Goal: Task Accomplishment & Management: Manage account settings

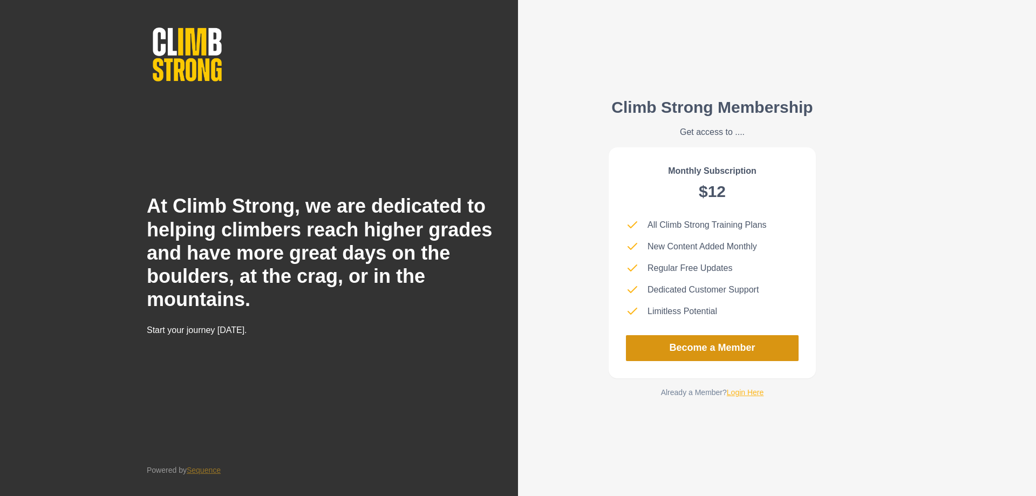
click at [668, 354] on link "Become a Member" at bounding box center [712, 348] width 173 height 26
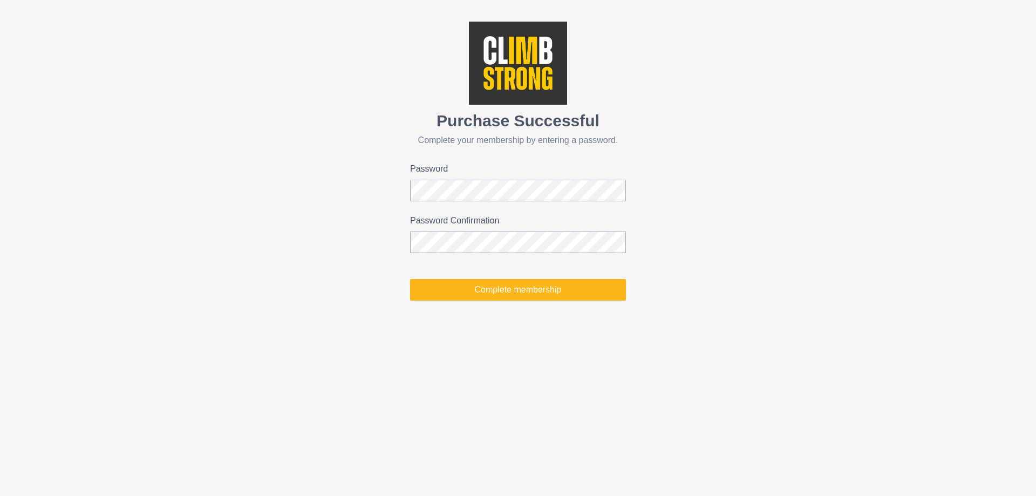
click at [527, 322] on html "Purchase Successful Complete your membership by entering a password. Password P…" at bounding box center [518, 161] width 1036 height 322
click at [405, 185] on div "Purchase Successful Complete your membership by entering a password. Password P…" at bounding box center [518, 161] width 1036 height 322
click at [627, 322] on html "Purchase Successful Complete your membership by entering a password. Password P…" at bounding box center [518, 161] width 1036 height 322
click at [538, 292] on button "Complete membership" at bounding box center [518, 290] width 216 height 22
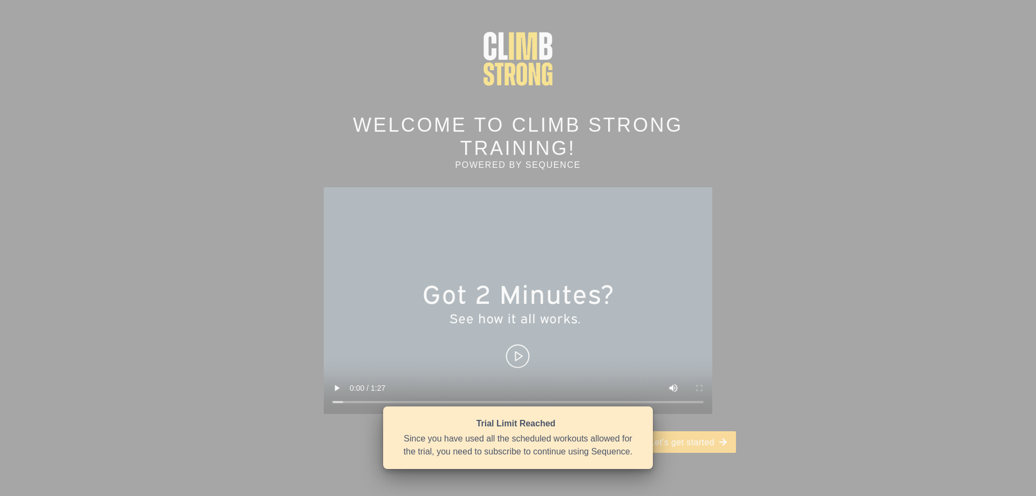
click at [852, 384] on div "Welcome to Climb Strong Training! powered by Sequence Let's get started" at bounding box center [518, 248] width 1036 height 496
click at [508, 337] on video at bounding box center [518, 300] width 389 height 227
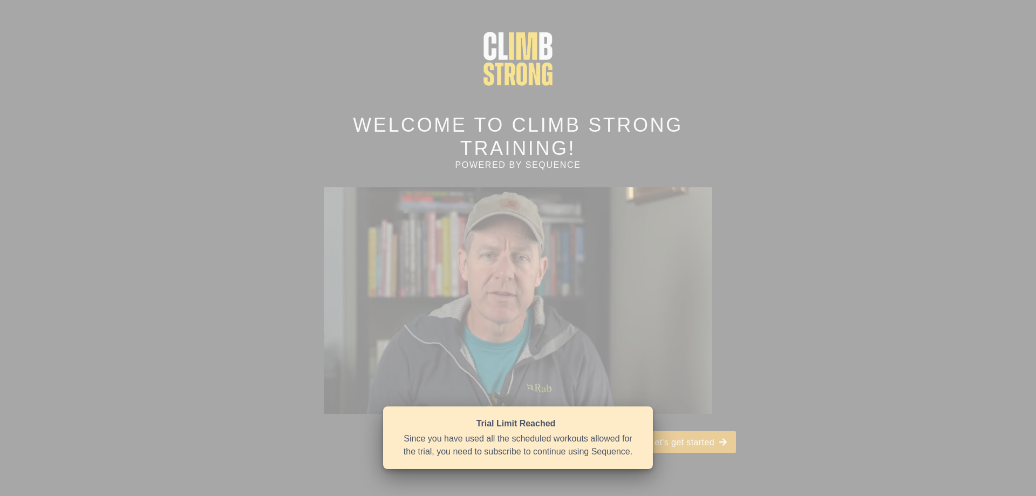
click at [697, 431] on button "Let's get started" at bounding box center [688, 442] width 95 height 22
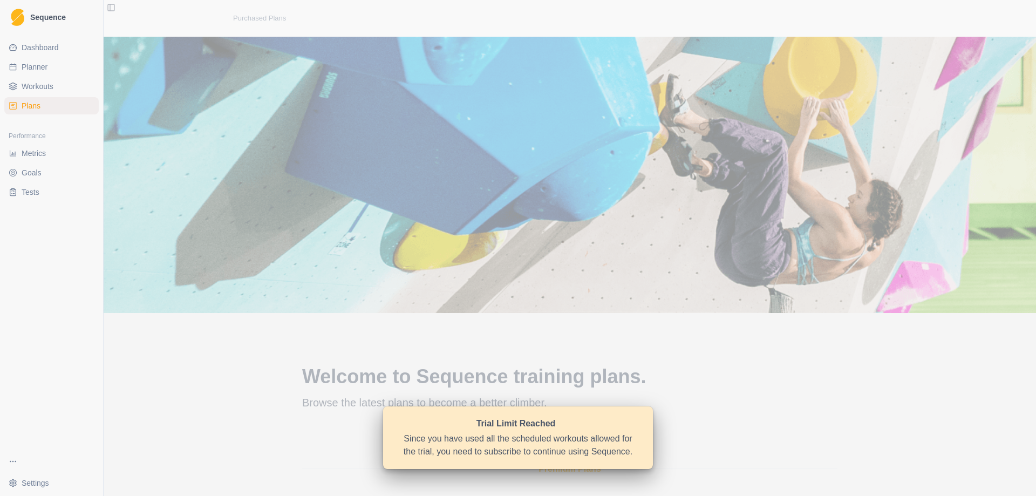
click at [512, 433] on div "Since you have used all the scheduled workouts allowed for the trial, you need …" at bounding box center [517, 445] width 237 height 26
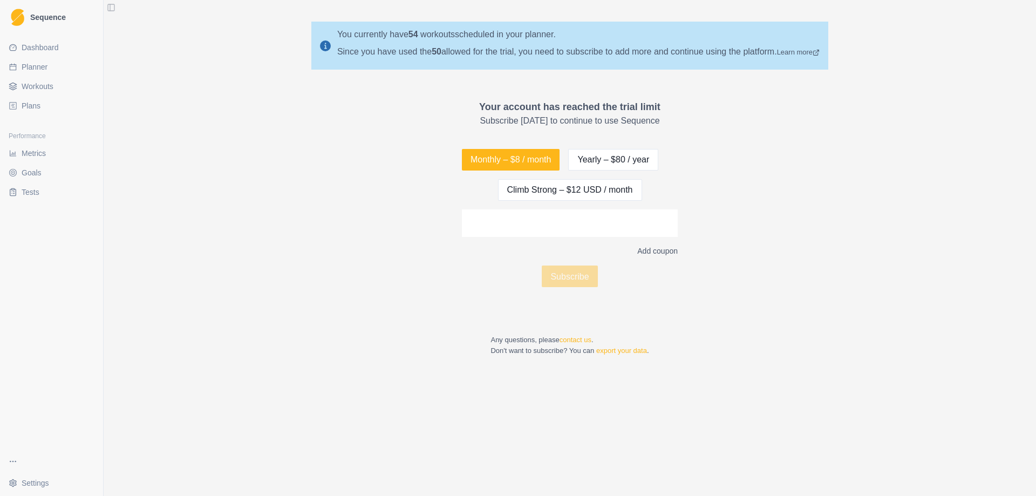
click at [58, 46] on link "Dashboard" at bounding box center [51, 47] width 94 height 17
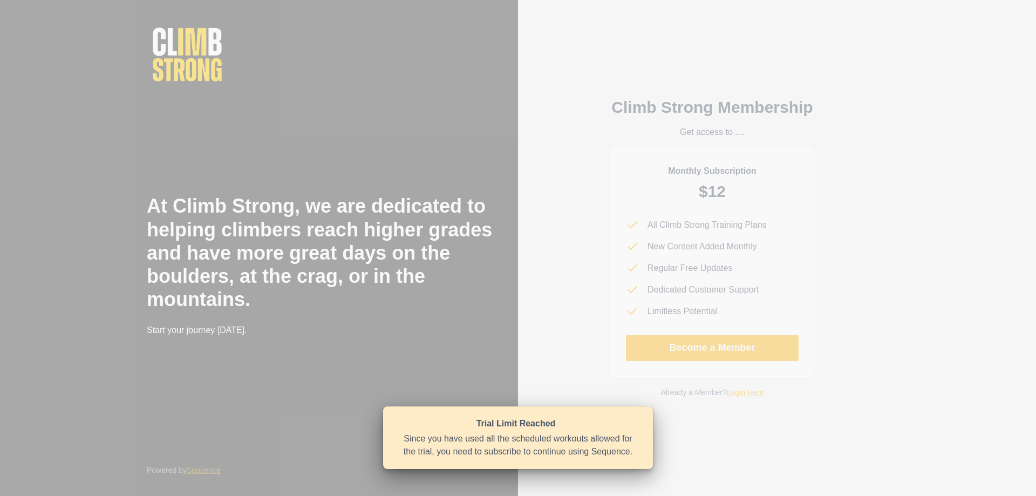
click at [463, 443] on div "Since you have used all the scheduled workouts allowed for the trial, you need …" at bounding box center [517, 445] width 237 height 26
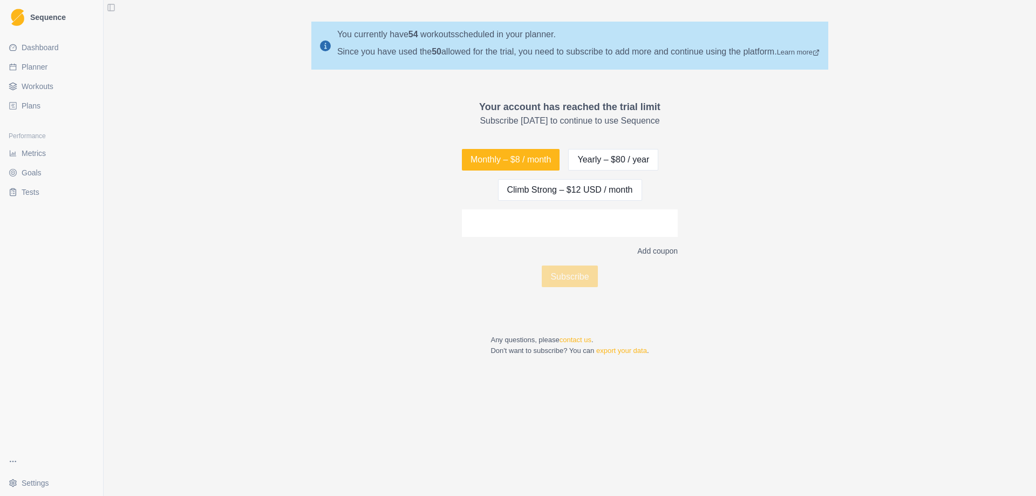
click at [51, 44] on span "Dashboard" at bounding box center [40, 47] width 37 height 11
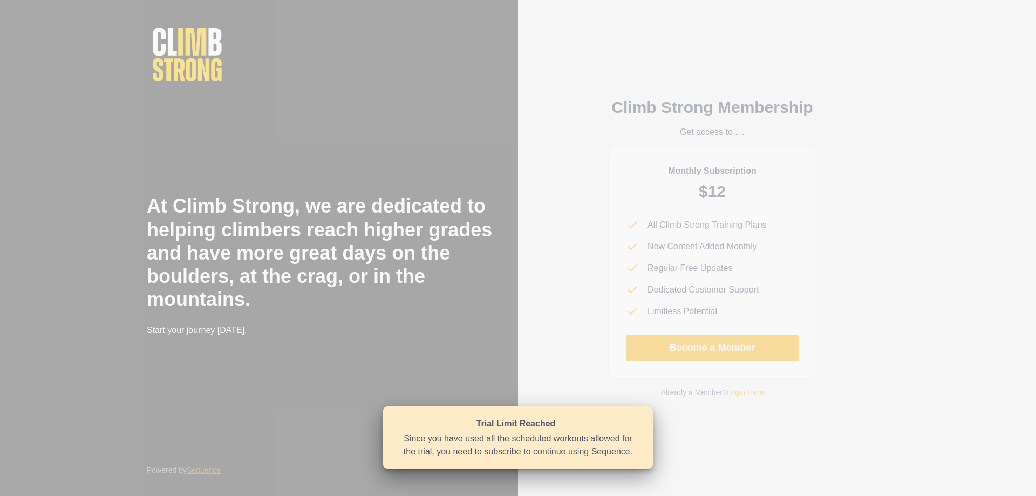
click at [534, 457] on div "Since you have used all the scheduled workouts allowed for the trial, you need …" at bounding box center [517, 445] width 237 height 26
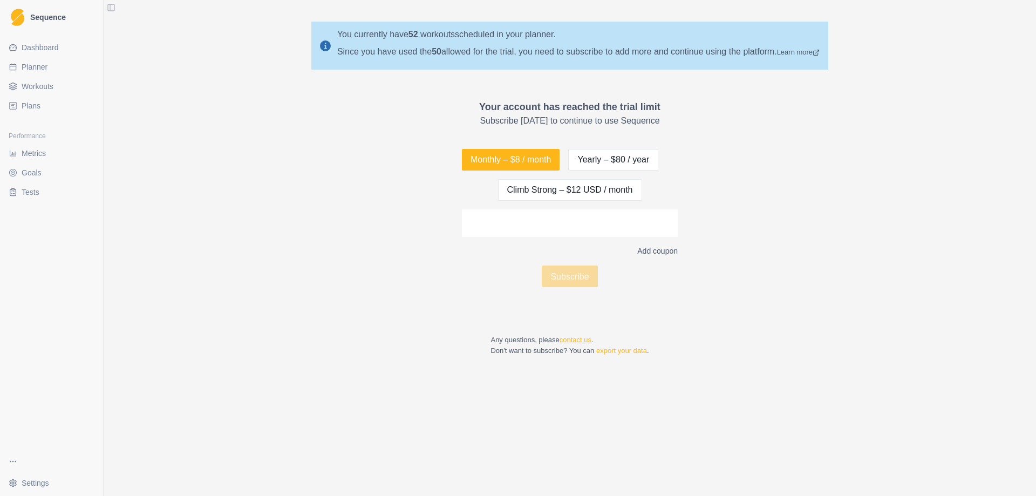
click at [582, 338] on link "contact us" at bounding box center [576, 340] width 32 height 8
click at [575, 341] on link "contact us" at bounding box center [576, 340] width 32 height 8
click at [607, 352] on link "export your data" at bounding box center [621, 351] width 51 height 8
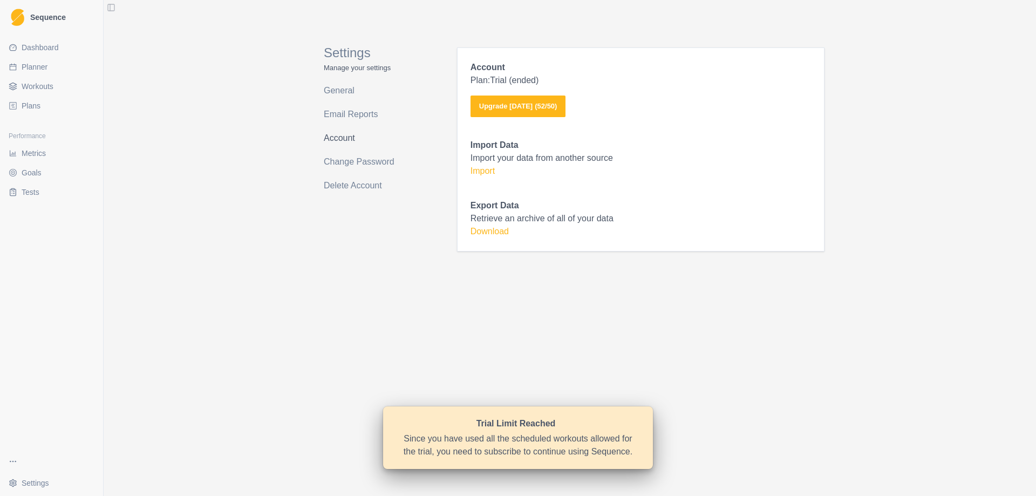
click at [340, 136] on link "Account" at bounding box center [367, 138] width 86 height 17
click at [341, 92] on link "General" at bounding box center [367, 90] width 86 height 17
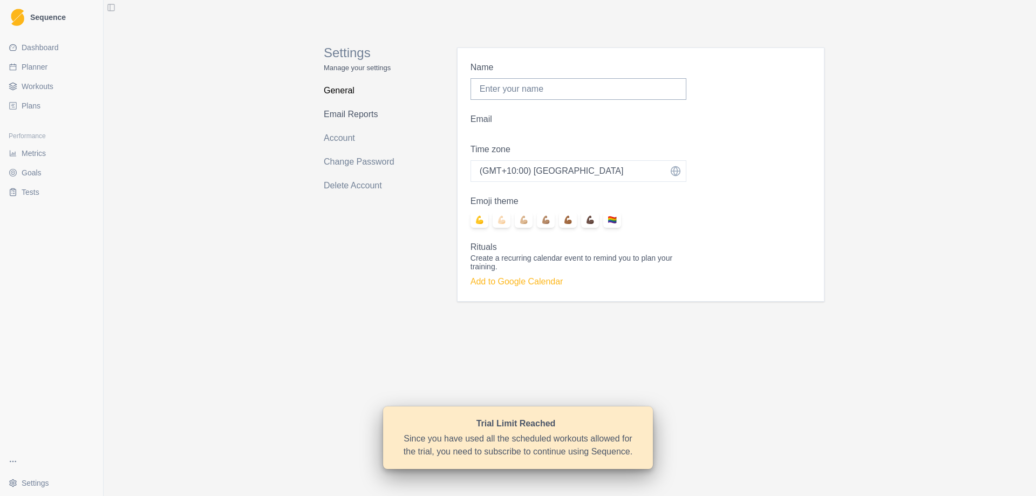
click at [342, 114] on link "Email Reports" at bounding box center [367, 114] width 86 height 17
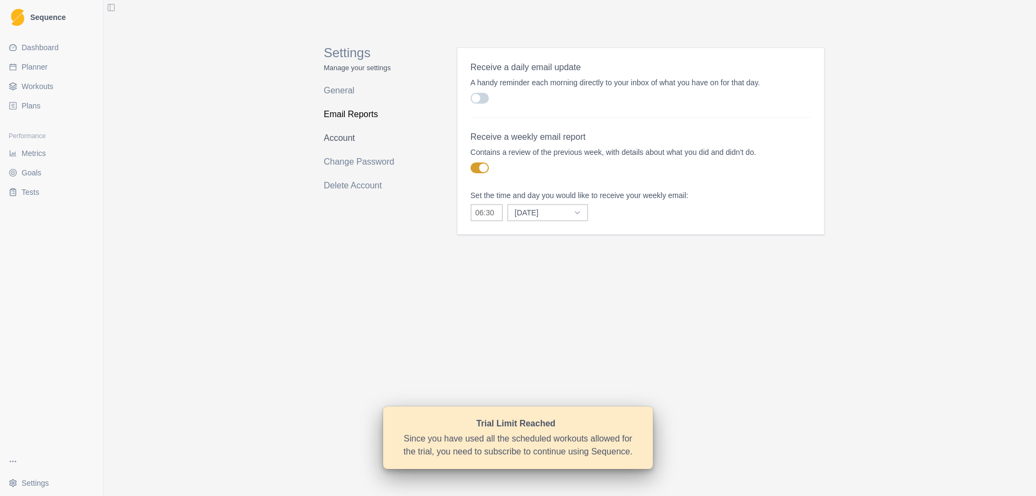
click at [345, 137] on link "Account" at bounding box center [367, 138] width 86 height 17
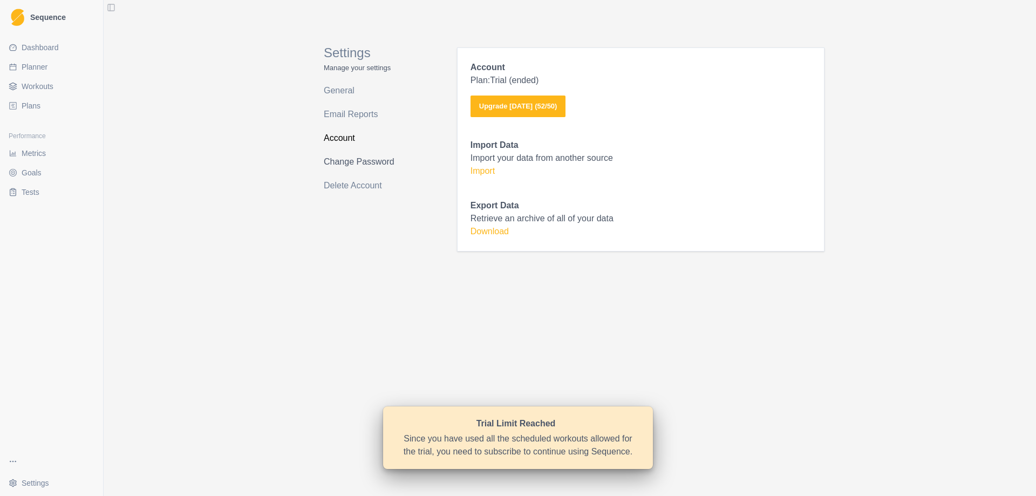
click at [352, 161] on link "Change Password" at bounding box center [367, 161] width 86 height 17
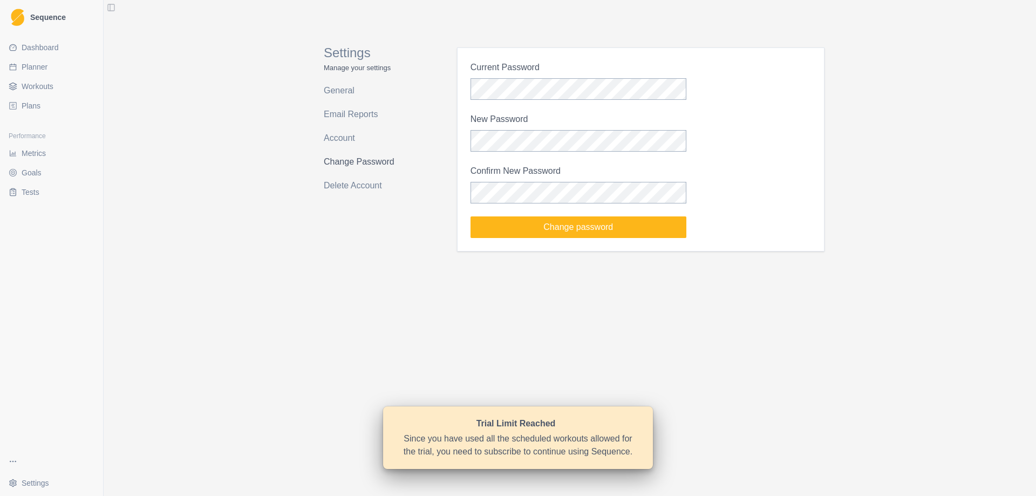
click at [352, 161] on link "Change Password" at bounding box center [367, 161] width 86 height 17
click at [355, 190] on link "Delete Account" at bounding box center [367, 185] width 86 height 17
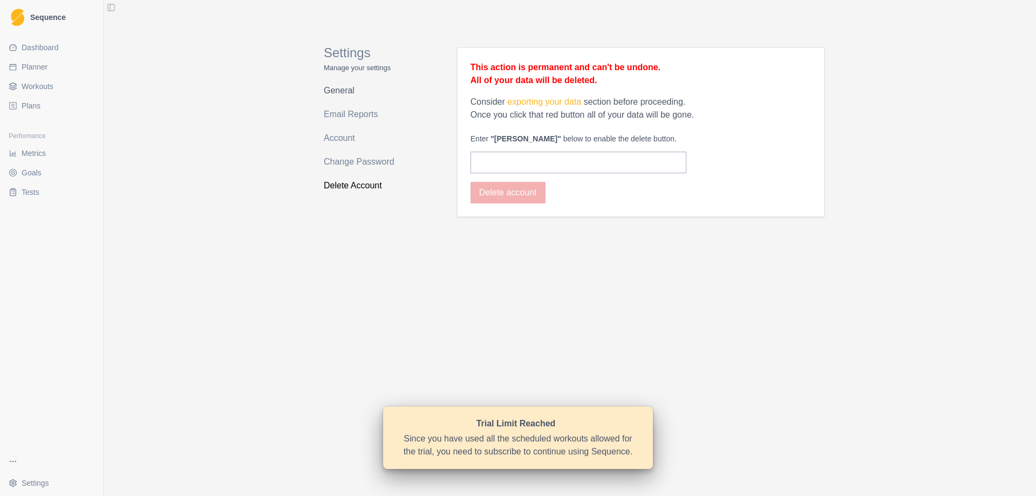
click at [337, 86] on link "General" at bounding box center [367, 90] width 86 height 17
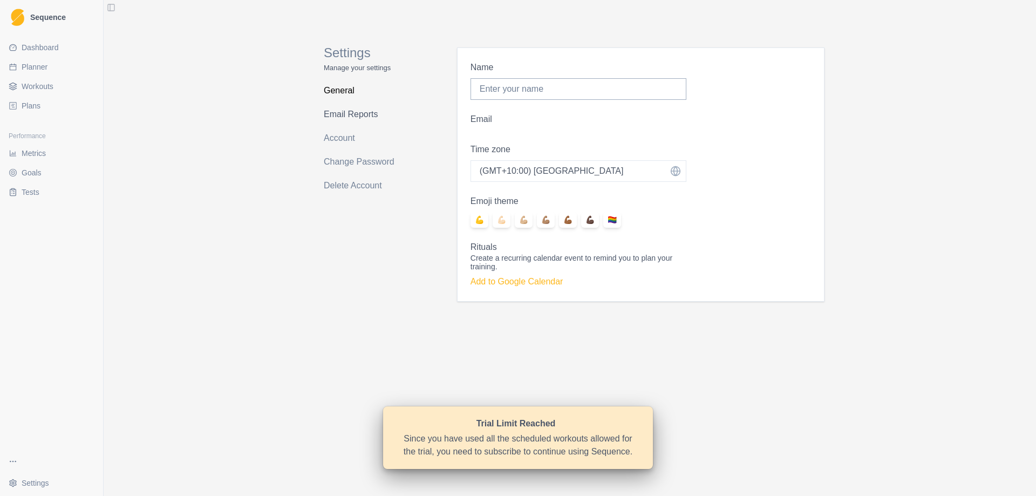
click at [362, 118] on link "Email Reports" at bounding box center [367, 114] width 86 height 17
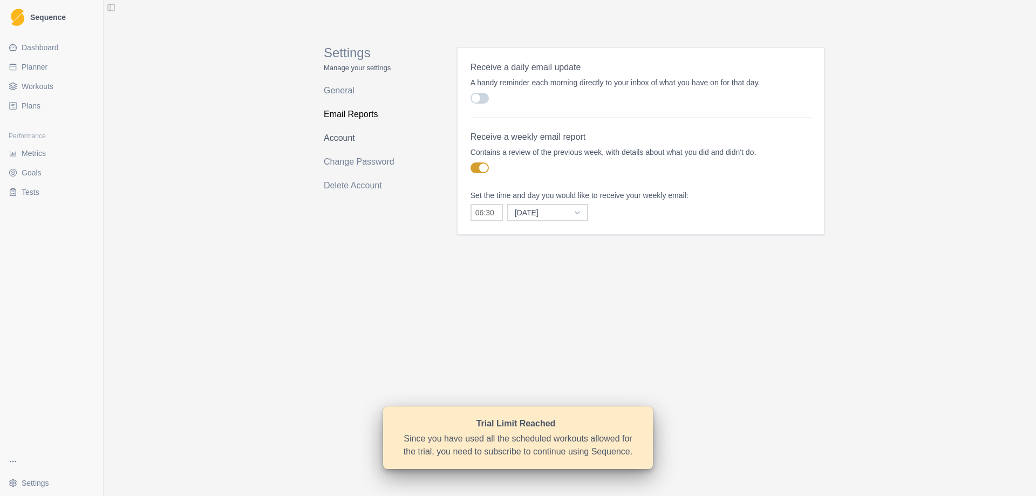
click at [332, 135] on link "Account" at bounding box center [367, 138] width 86 height 17
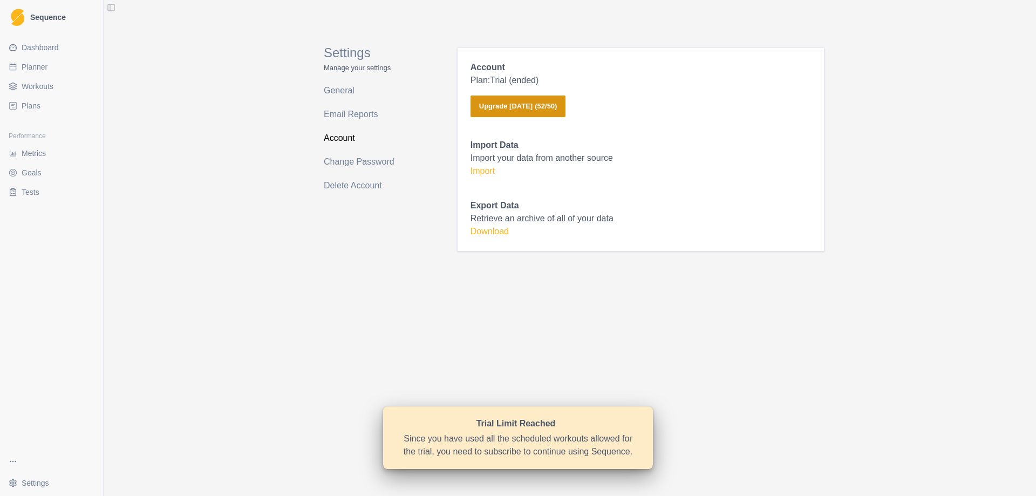
click at [502, 110] on button "Upgrade Today ( 52 / 50 )" at bounding box center [519, 107] width 96 height 22
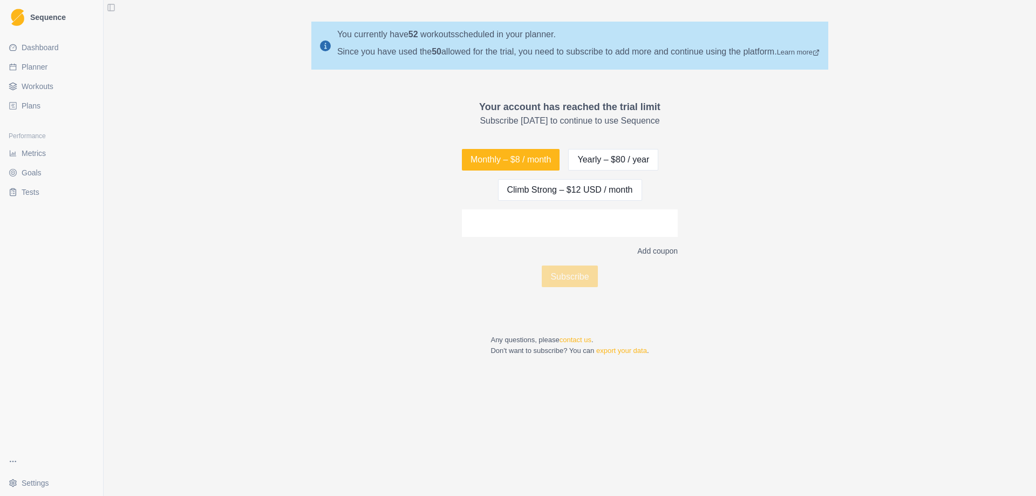
click at [473, 53] on div "Since you have used the 50 allowed for the trial, you need to subscribe to add …" at bounding box center [578, 51] width 483 height 13
click at [322, 46] on icon at bounding box center [325, 45] width 11 height 11
click at [338, 120] on div "Your account has reached the trial limit Subscribe today to continue to use Seq…" at bounding box center [570, 227] width 933 height 273
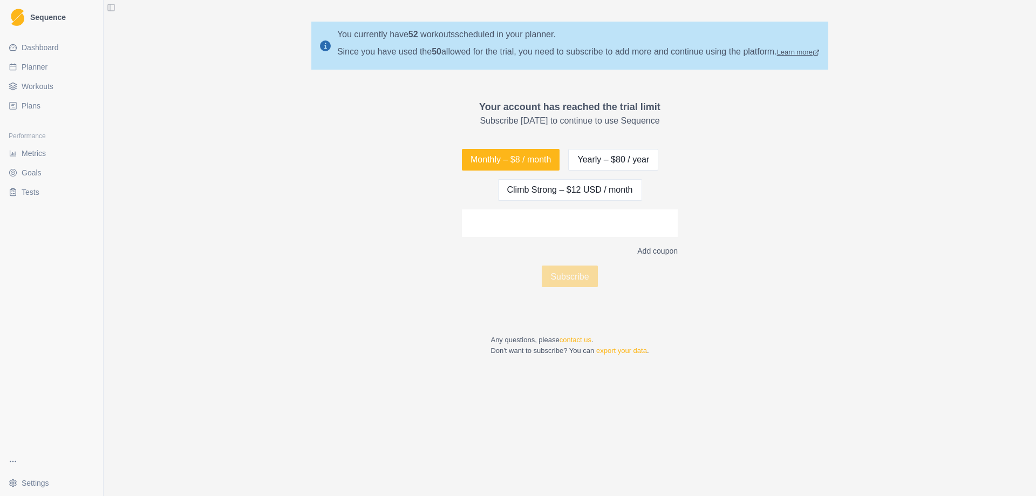
click at [818, 52] on icon at bounding box center [816, 53] width 4 height 4
click at [555, 191] on button "Climb Strong – $12 USD / month" at bounding box center [570, 190] width 144 height 22
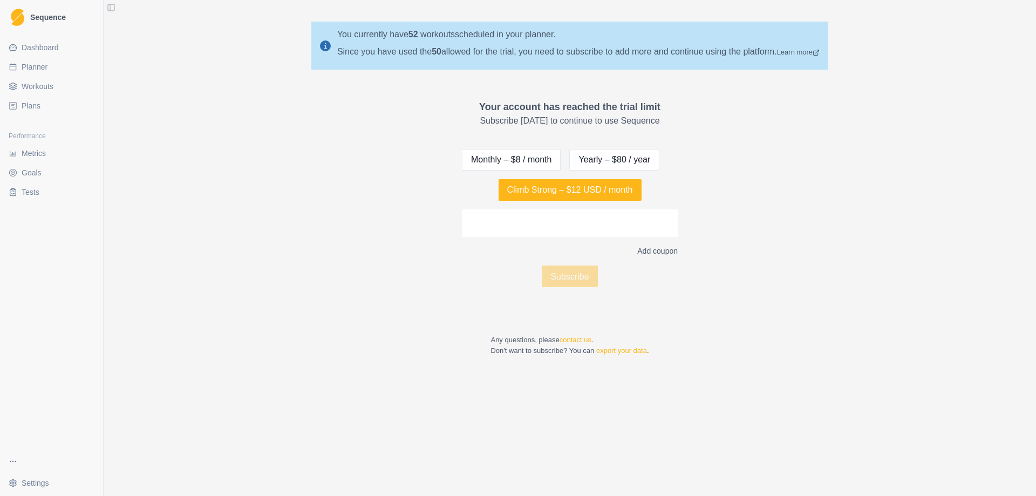
click at [773, 235] on div "Your account has reached the trial limit Subscribe today to continue to use Seq…" at bounding box center [570, 227] width 933 height 273
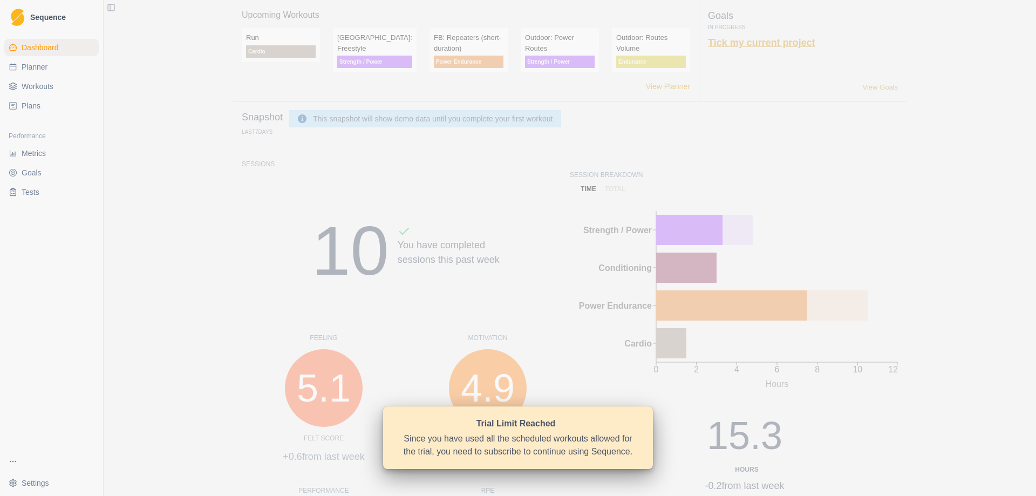
click at [736, 42] on link "Tick my current project" at bounding box center [761, 42] width 107 height 11
click at [57, 66] on link "Planner" at bounding box center [51, 66] width 94 height 17
select select "month"
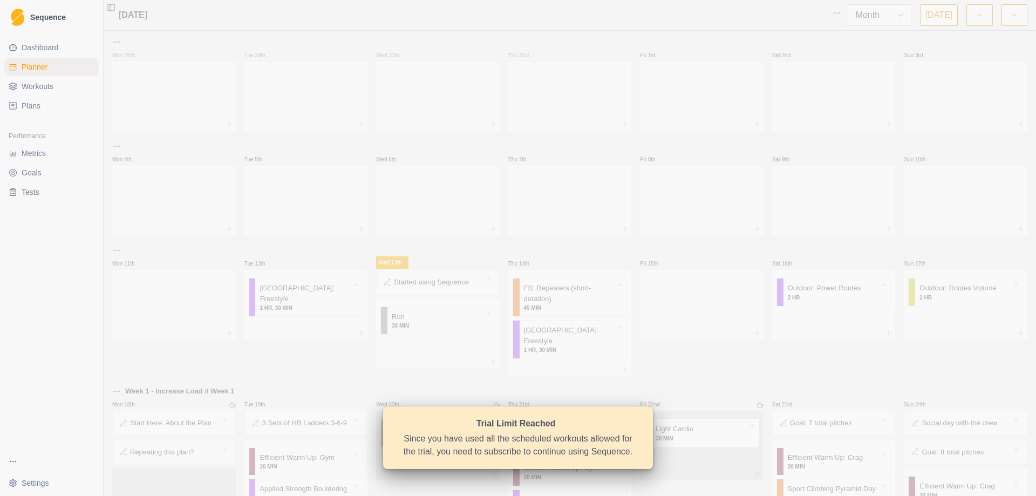
click at [894, 17] on select "Week Month" at bounding box center [879, 15] width 65 height 22
click at [840, 11] on html "Sequence Dashboard Planner Workouts Plans Performance Metrics Goals Tests Setti…" at bounding box center [518, 248] width 1036 height 496
click at [784, 54] on div "Clear Planner" at bounding box center [796, 52] width 103 height 17
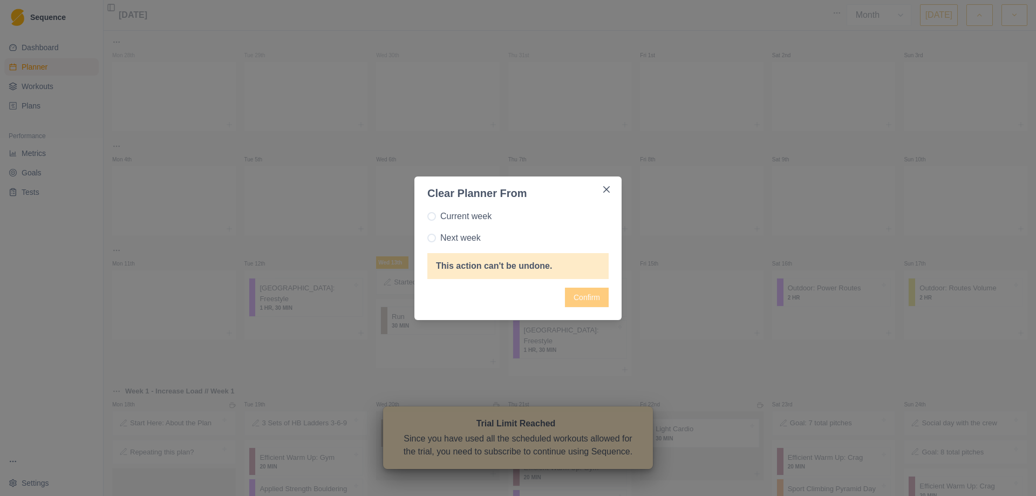
click at [431, 238] on span at bounding box center [431, 238] width 9 height 9
click at [427, 238] on input "Next week" at bounding box center [427, 237] width 1 height 1
radio input "true"
click at [570, 294] on button "Confirm" at bounding box center [587, 297] width 44 height 19
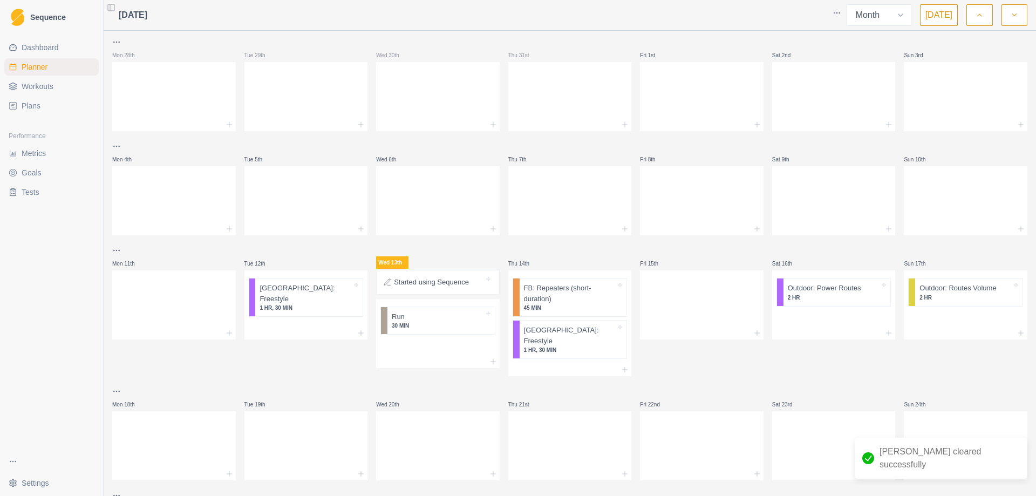
click at [846, 10] on html "Sequence Dashboard Planner Workouts Plans Performance Metrics Goals Tests Setti…" at bounding box center [518, 248] width 1036 height 496
click at [789, 46] on div "Clear Planner" at bounding box center [796, 52] width 103 height 17
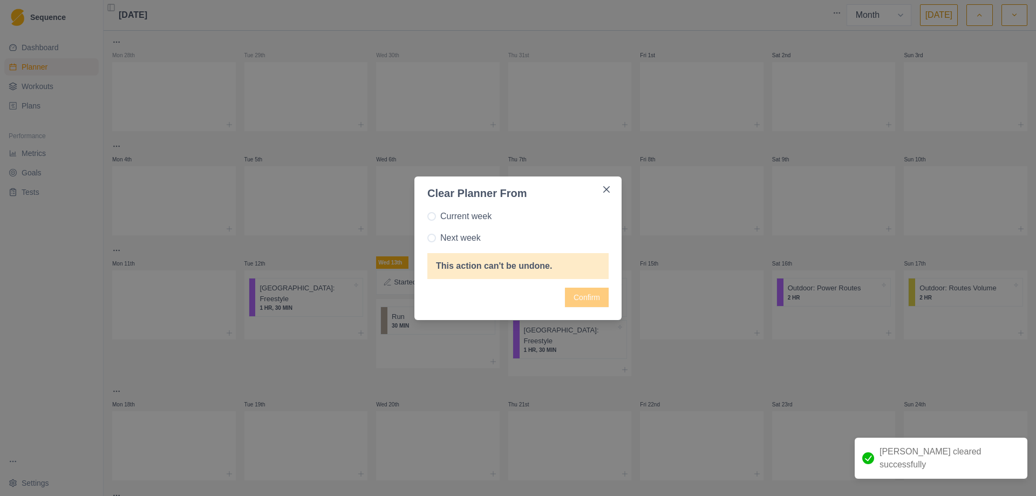
click at [431, 215] on span at bounding box center [431, 216] width 9 height 9
click at [427, 216] on input "Current week" at bounding box center [427, 216] width 1 height 1
radio input "true"
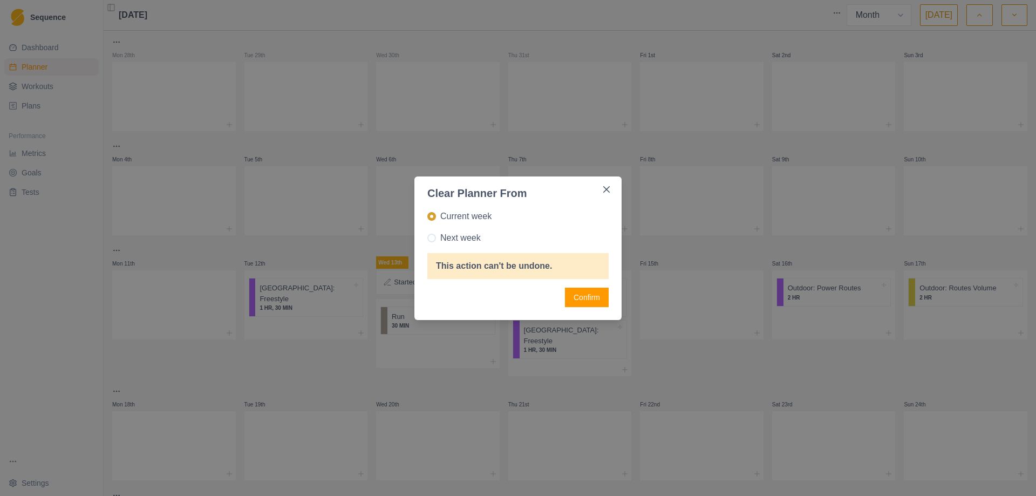
click at [581, 298] on button "Confirm" at bounding box center [587, 297] width 44 height 19
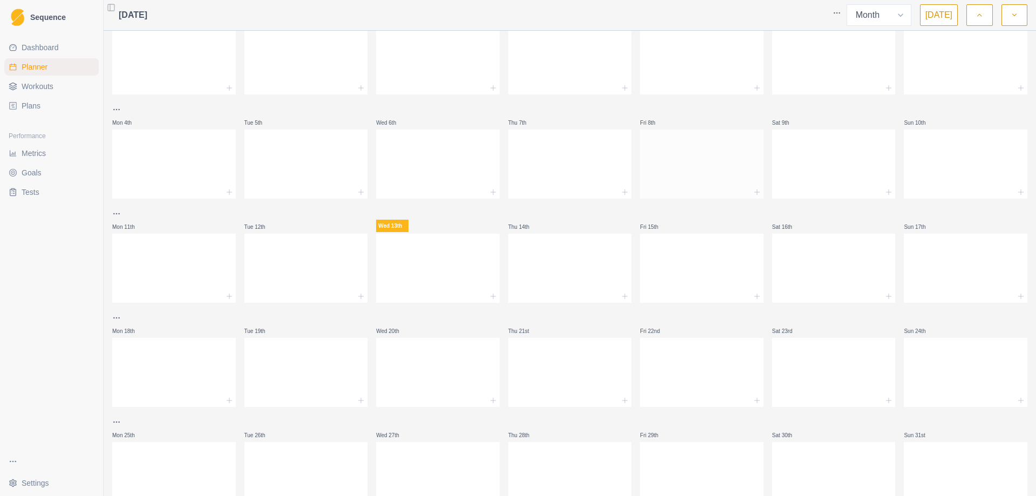
scroll to position [82, 0]
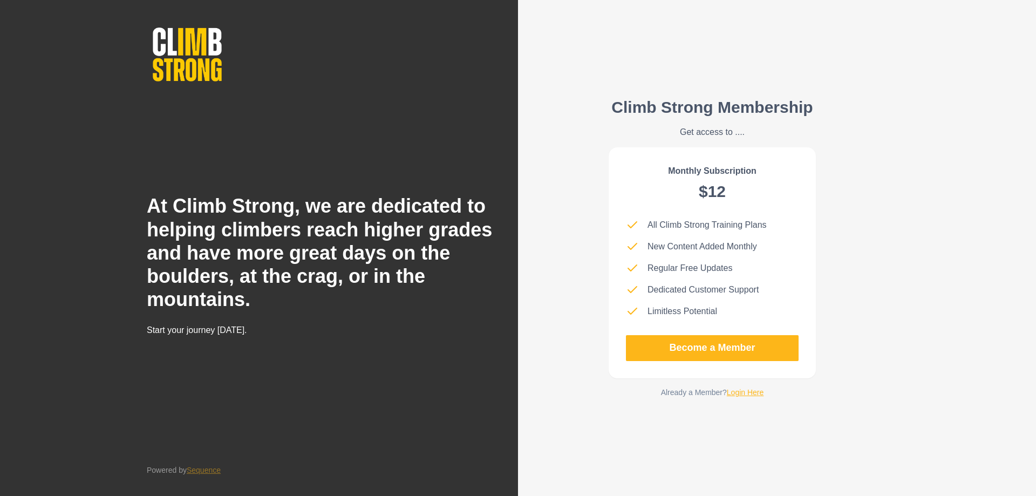
click at [744, 395] on link "Login Here" at bounding box center [745, 392] width 37 height 9
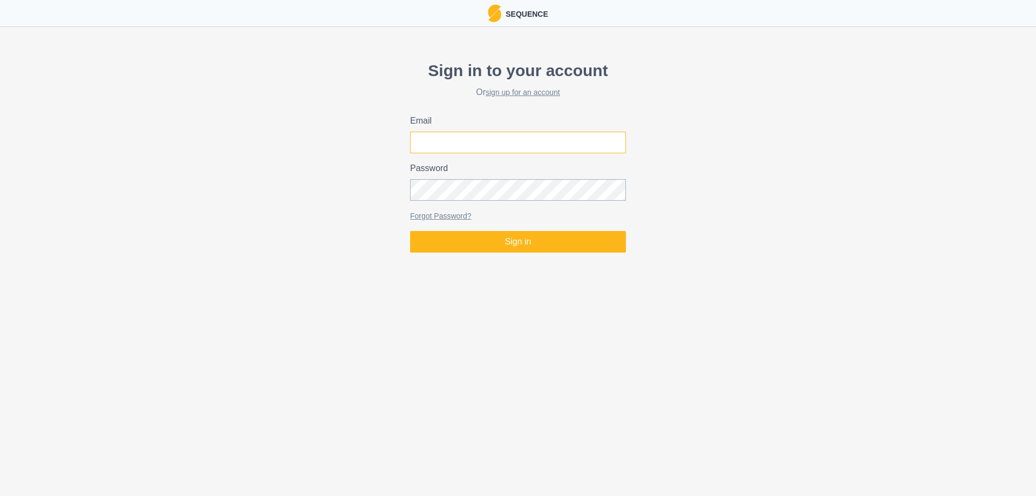
type input "d.molinadiaz@gmail.com"
click at [499, 151] on input "d.molinadiaz@gmail.com" at bounding box center [518, 143] width 216 height 22
click at [738, 253] on div "Sign in to your account Or sign up for an account Email d.molinadiaz@gmail.com …" at bounding box center [518, 155] width 1036 height 203
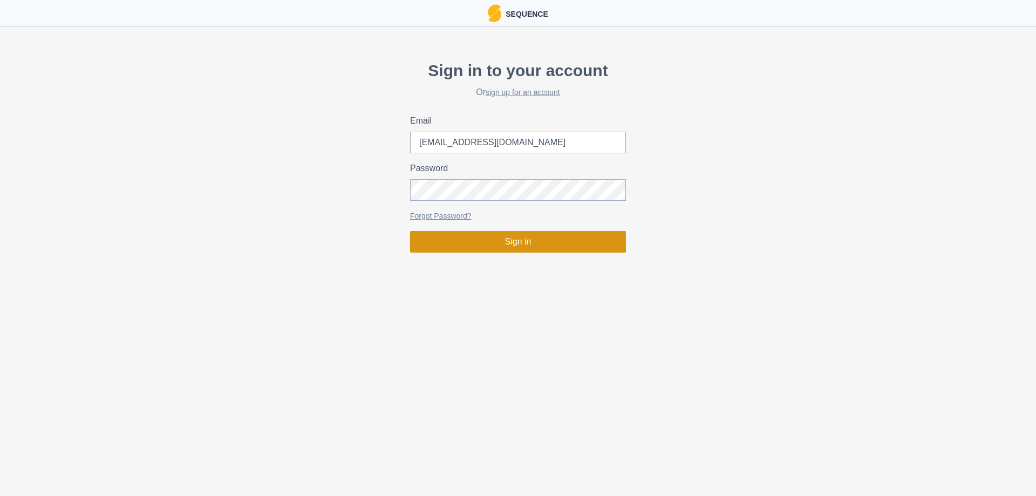
click at [528, 242] on button "Sign in" at bounding box center [518, 242] width 216 height 22
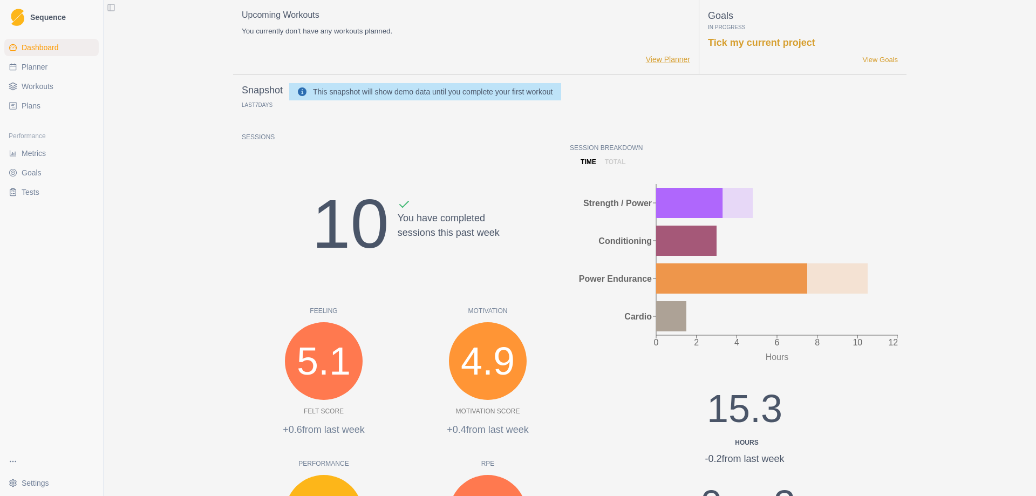
click at [684, 62] on link "View Planner" at bounding box center [668, 59] width 44 height 11
select select "month"
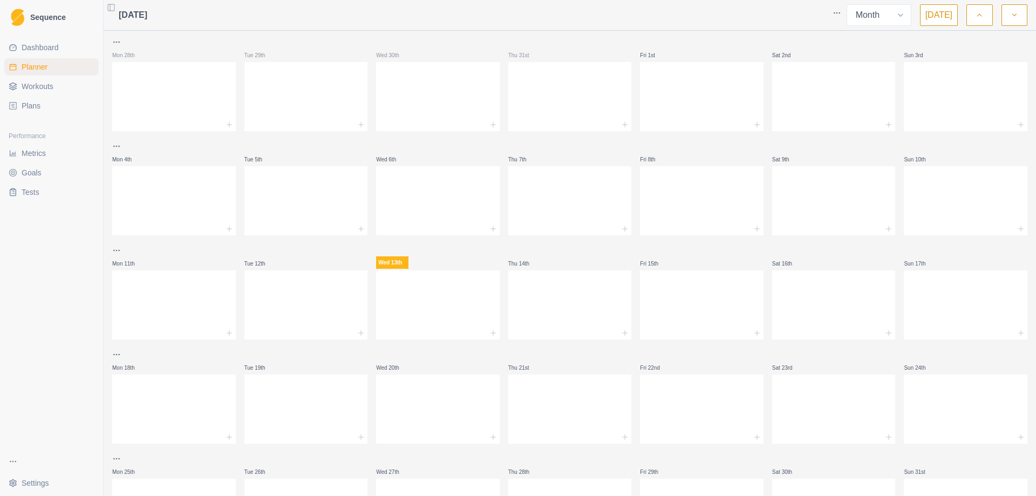
click at [60, 52] on link "Dashboard" at bounding box center [51, 47] width 94 height 17
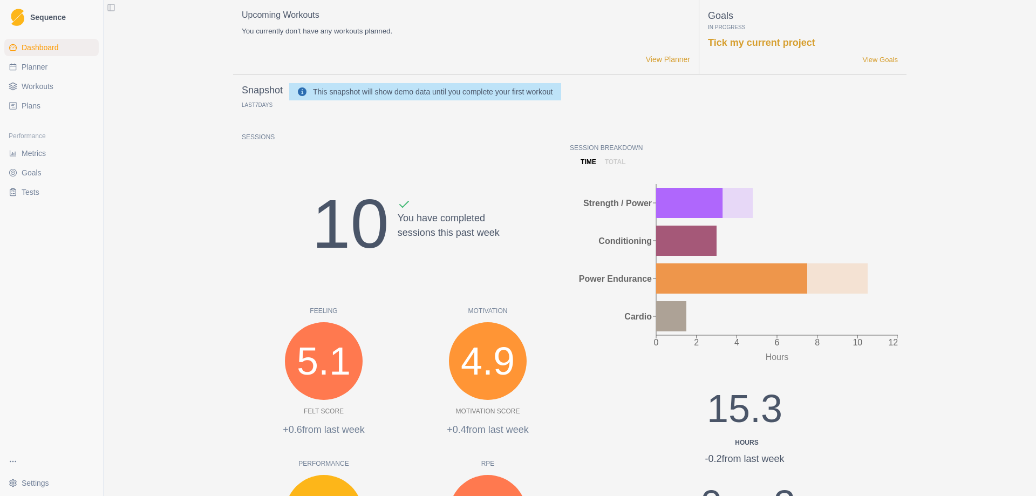
click at [298, 94] on icon at bounding box center [302, 91] width 9 height 9
click at [712, 171] on div "Session Breakdown time total 0 2 4 6 8 10 12 Hours Strength / Power Conditionin…" at bounding box center [734, 343] width 328 height 400
click at [438, 126] on div "Snapshot Last 7 Days This snapshot will show demo data until you complete your …" at bounding box center [570, 347] width 656 height 528
click at [46, 71] on span "Planner" at bounding box center [35, 67] width 26 height 11
select select "month"
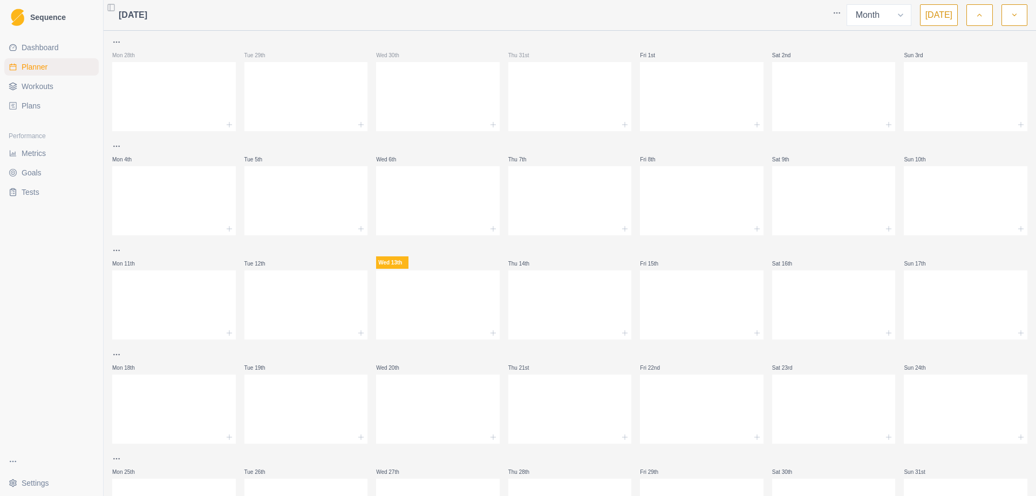
click at [59, 91] on link "Workouts" at bounding box center [51, 86] width 94 height 17
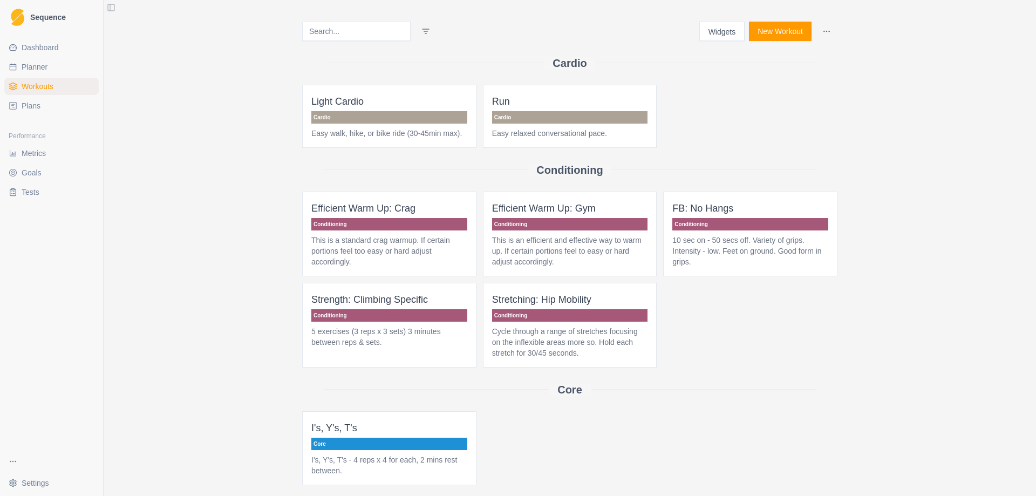
click at [45, 69] on span "Planner" at bounding box center [35, 67] width 26 height 11
select select "month"
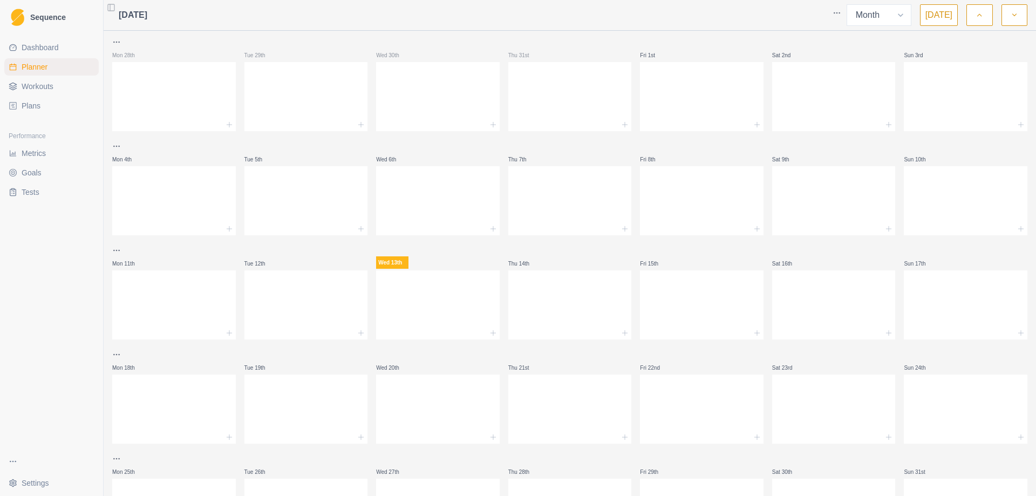
click at [39, 106] on link "Plans" at bounding box center [51, 105] width 94 height 17
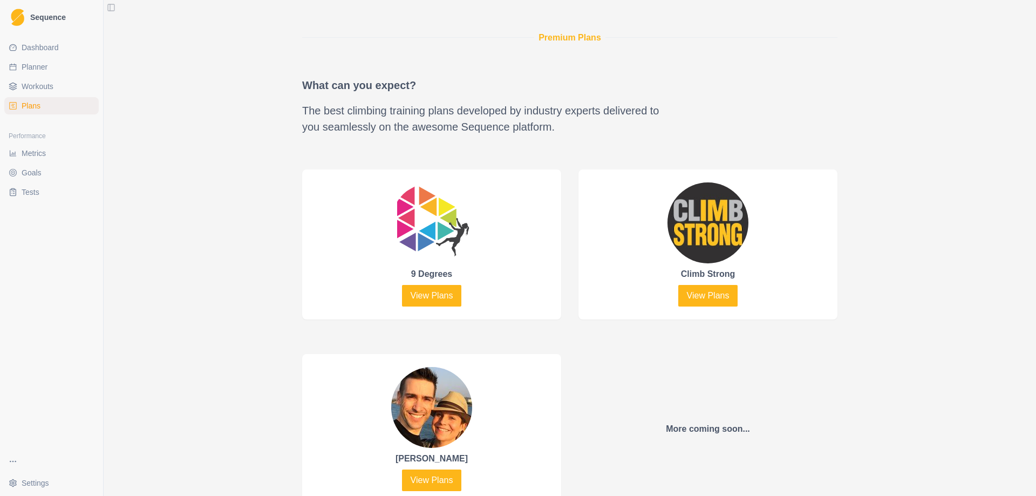
scroll to position [432, 0]
click at [695, 294] on link "View Plans" at bounding box center [708, 295] width 60 height 22
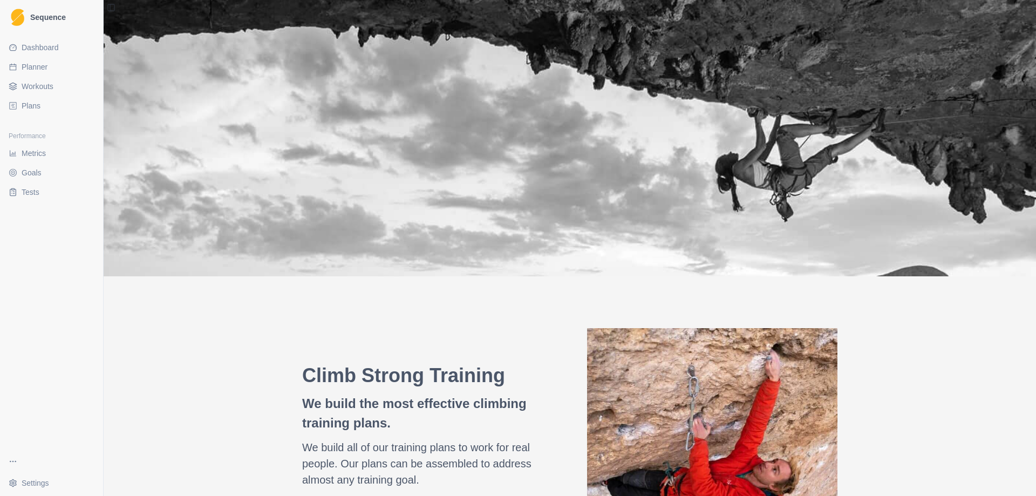
click at [36, 49] on span "Dashboard" at bounding box center [40, 47] width 37 height 11
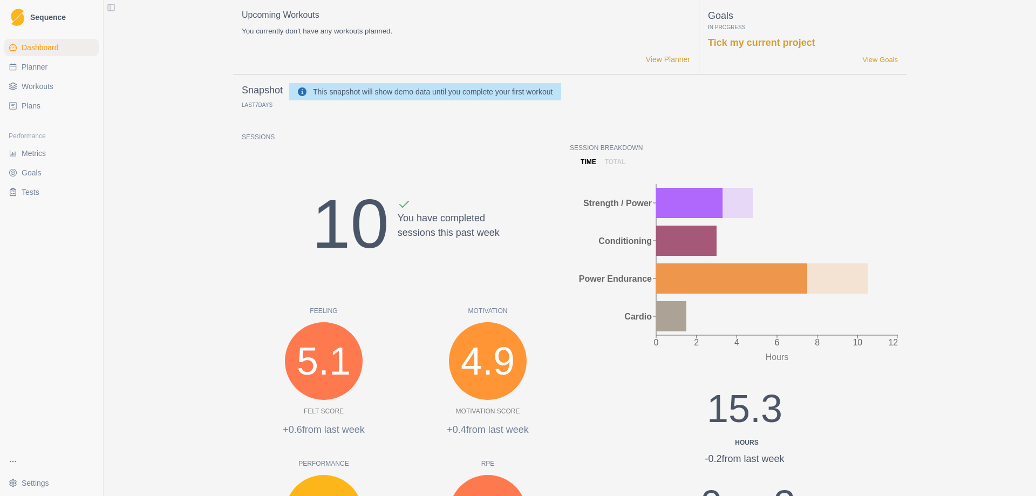
click at [39, 83] on span "Workouts" at bounding box center [38, 86] width 32 height 11
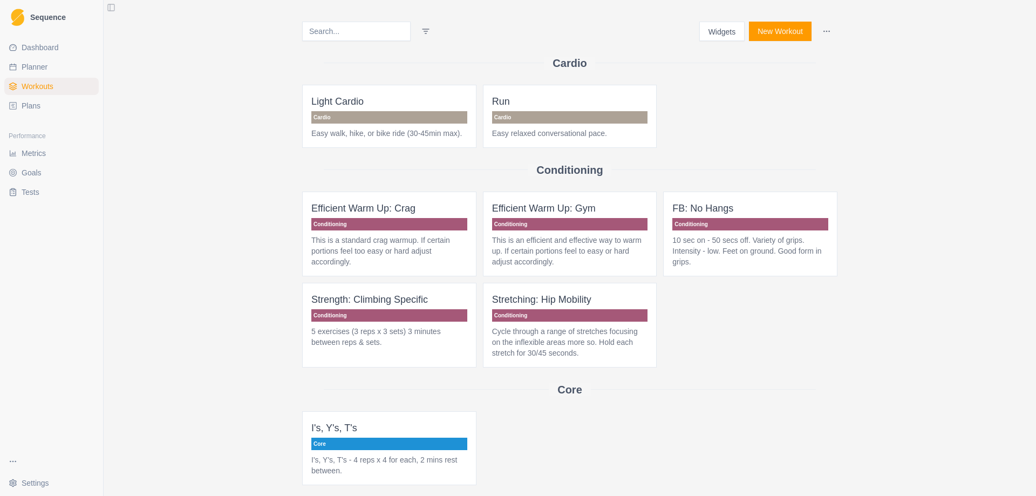
click at [723, 43] on div "Cardio" at bounding box center [569, 63] width 535 height 44
click at [723, 38] on button "Widgets" at bounding box center [723, 31] width 46 height 19
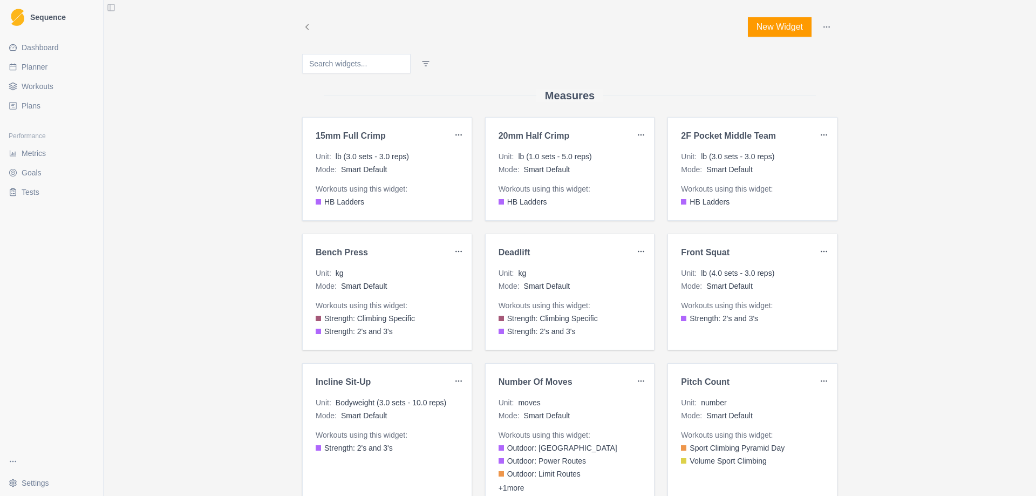
click at [37, 161] on link "Metrics" at bounding box center [51, 153] width 94 height 17
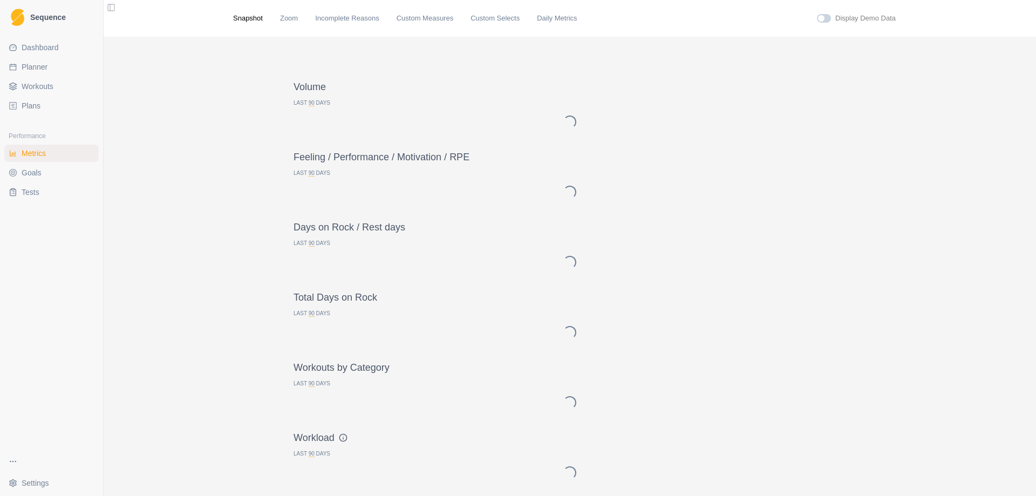
click at [38, 173] on span "Goals" at bounding box center [32, 172] width 20 height 11
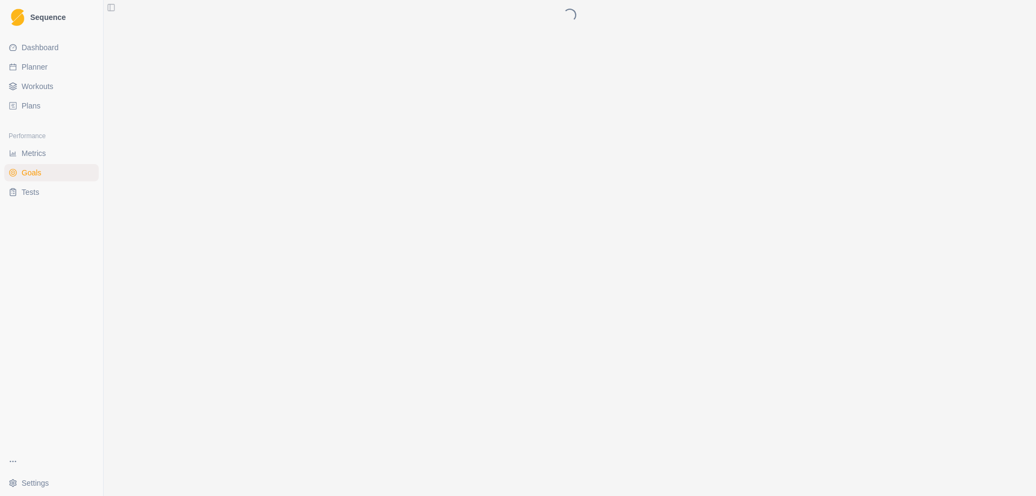
click at [64, 84] on link "Workouts" at bounding box center [51, 86] width 94 height 17
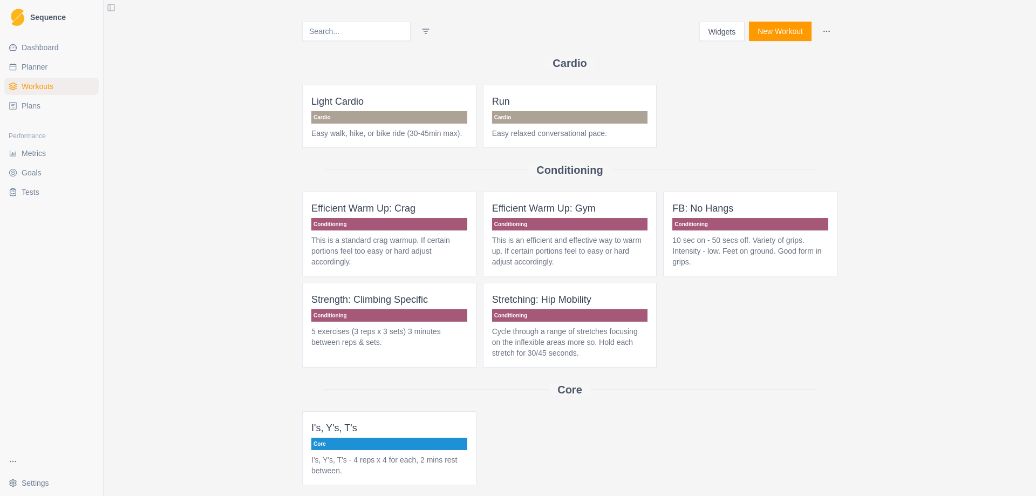
click at [39, 83] on span "Workouts" at bounding box center [38, 86] width 32 height 11
click at [50, 46] on span "Dashboard" at bounding box center [40, 47] width 37 height 11
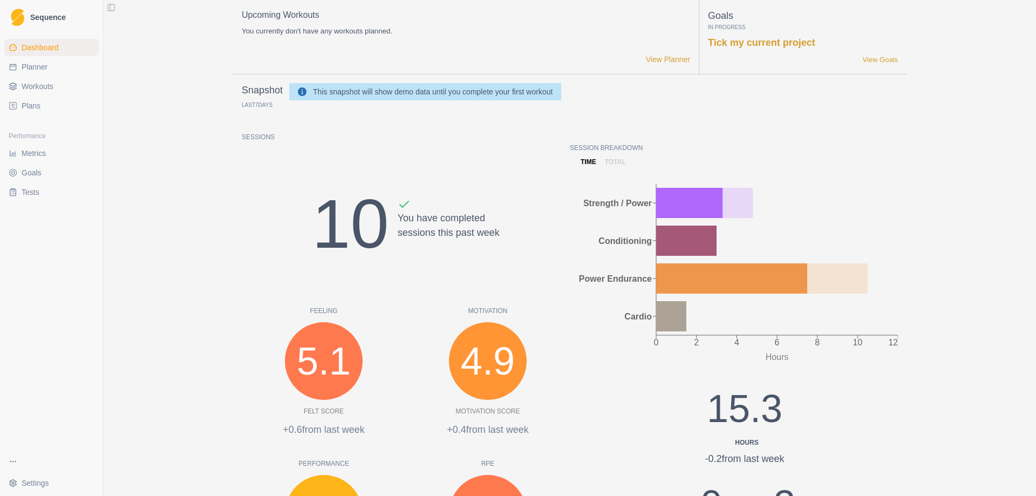
click at [54, 89] on link "Workouts" at bounding box center [51, 86] width 94 height 17
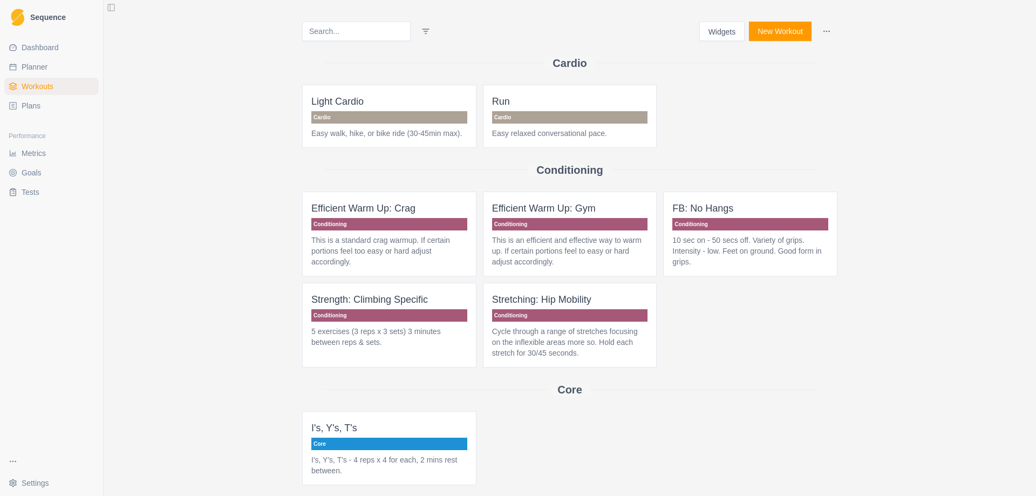
click at [28, 99] on link "Plans" at bounding box center [51, 105] width 94 height 17
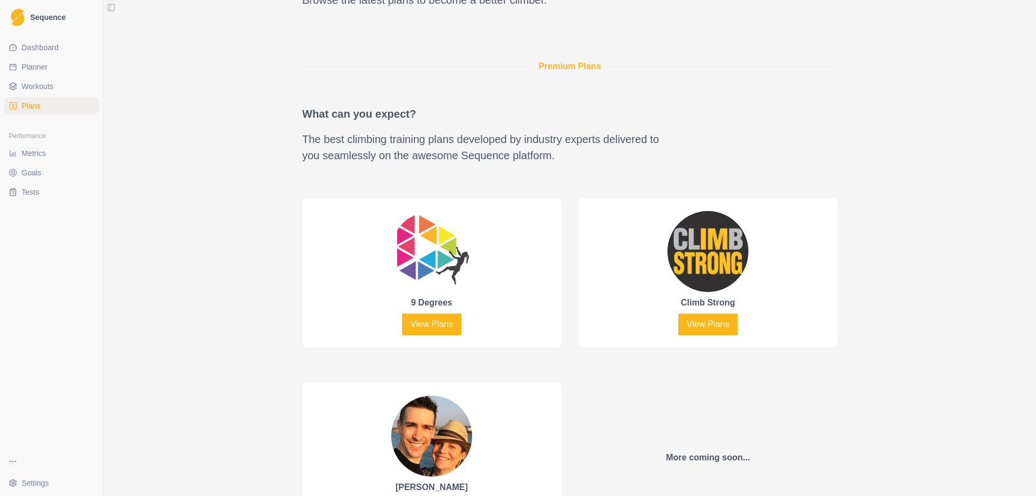
scroll to position [540, 0]
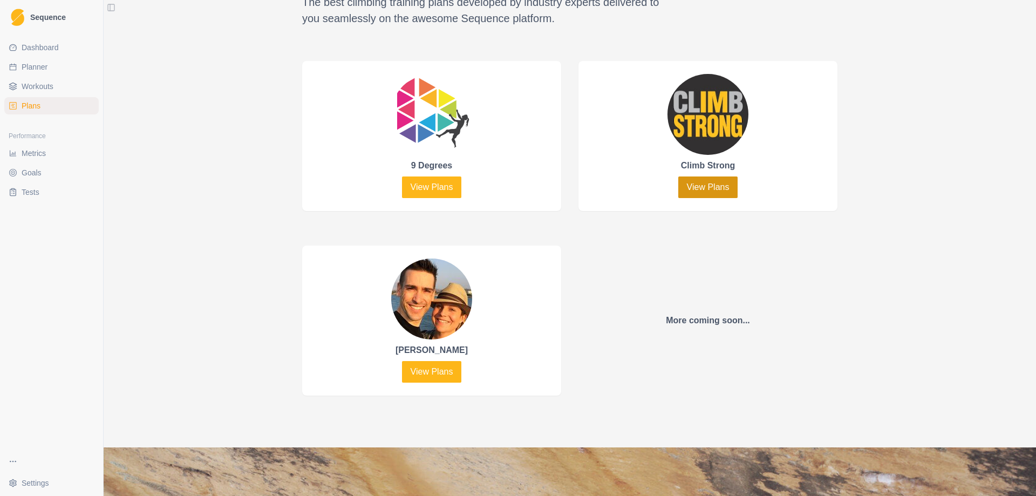
click at [707, 191] on link "View Plans" at bounding box center [708, 188] width 60 height 22
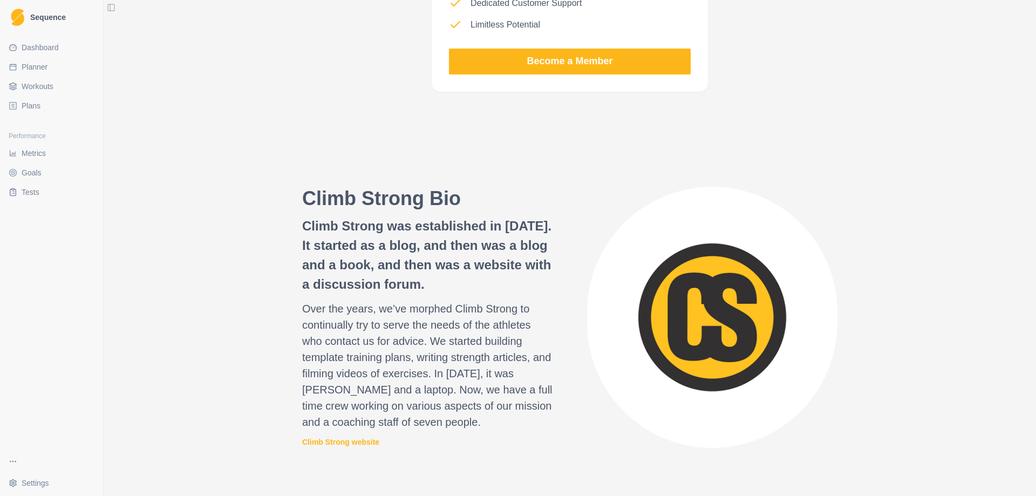
scroll to position [1035, 0]
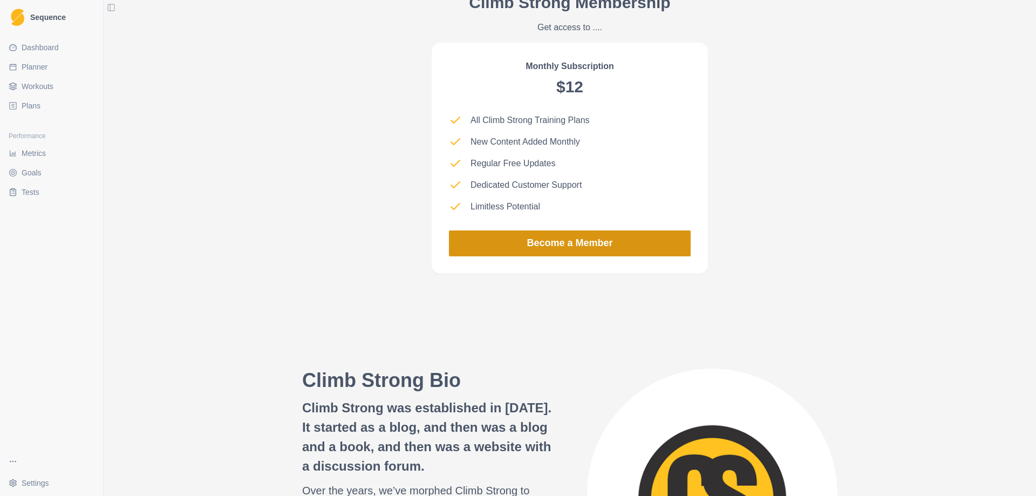
click at [589, 234] on link "Become a Member" at bounding box center [570, 243] width 242 height 26
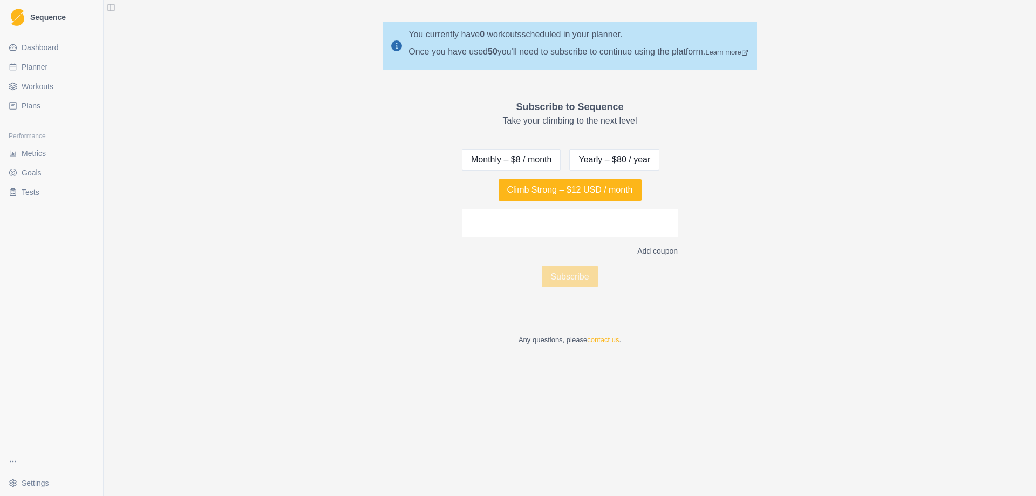
click at [606, 340] on link "contact us" at bounding box center [603, 340] width 32 height 8
click at [573, 232] on div at bounding box center [570, 223] width 216 height 28
click at [586, 191] on button "Climb Strong – $12 USD / month" at bounding box center [570, 190] width 143 height 22
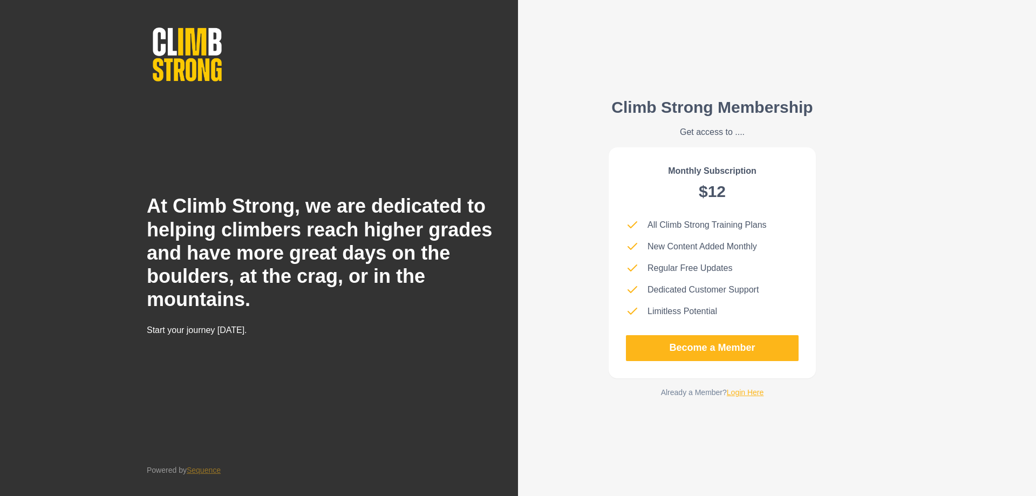
click at [745, 390] on link "Login Here" at bounding box center [745, 392] width 37 height 9
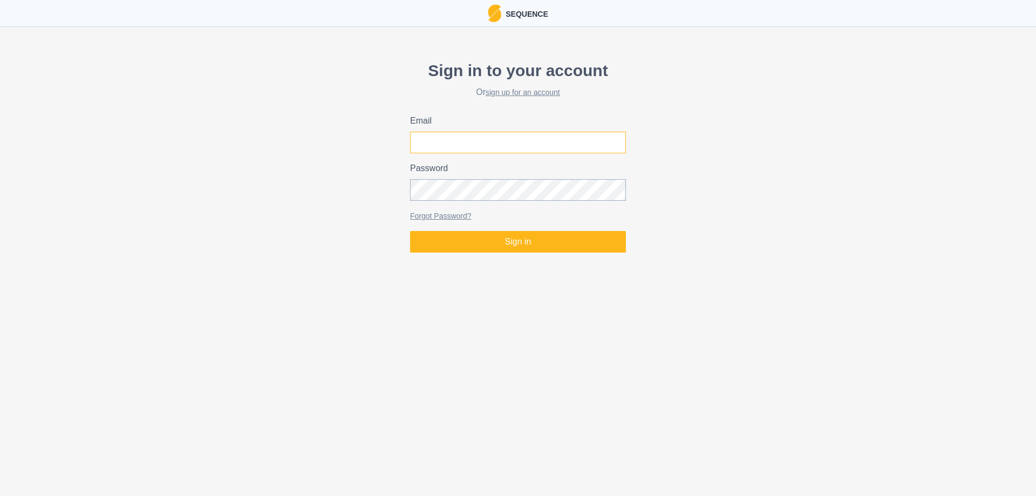
type input "d.molinadiaz@gmail.com"
click at [541, 257] on html "Sequence Sign in to your account Or sign up for an account Email d.molinadiaz@g…" at bounding box center [518, 128] width 1036 height 257
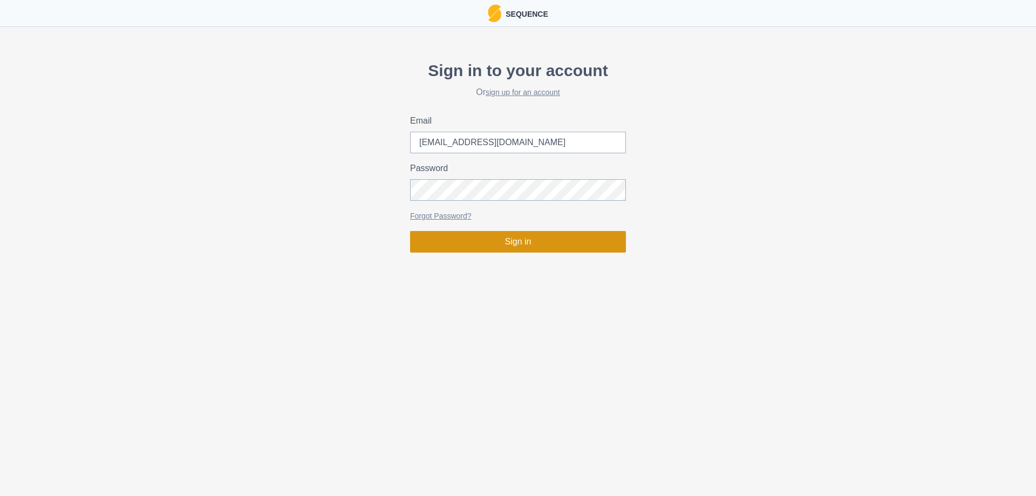
click at [536, 238] on button "Sign in" at bounding box center [518, 242] width 216 height 22
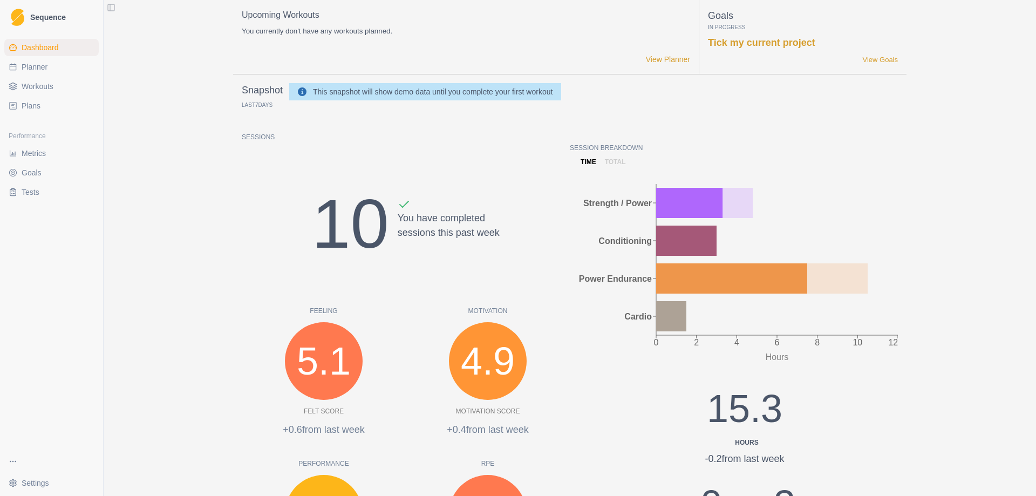
click at [51, 83] on span "Workouts" at bounding box center [38, 86] width 32 height 11
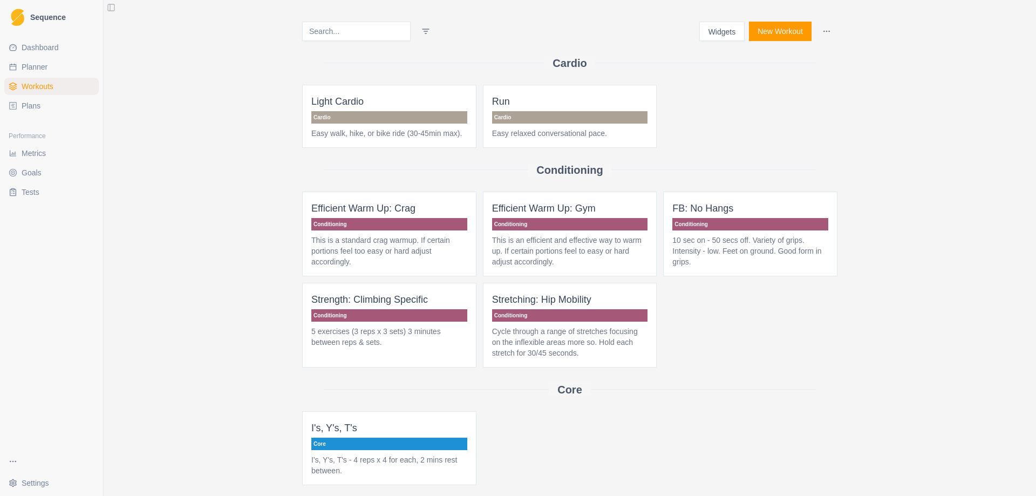
click at [51, 64] on link "Planner" at bounding box center [51, 66] width 94 height 17
select select "month"
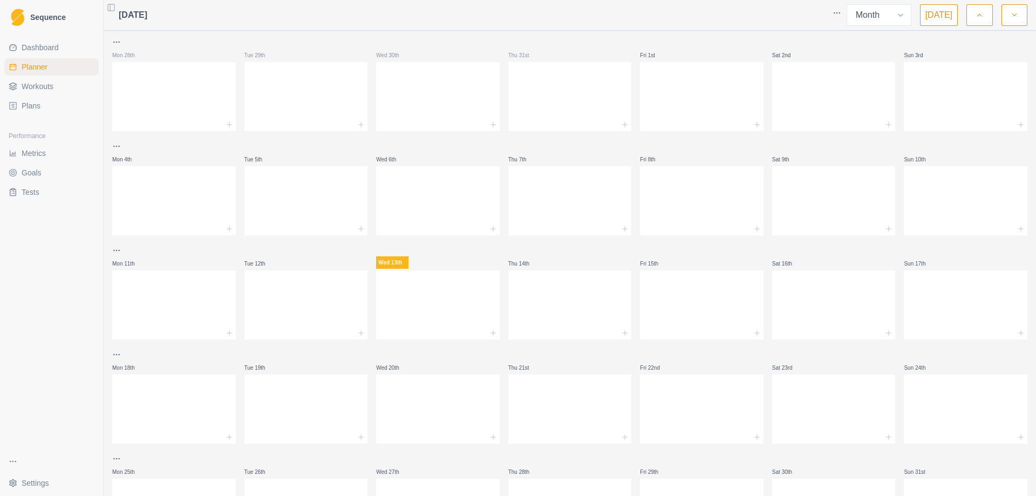
click at [59, 51] on link "Dashboard" at bounding box center [51, 47] width 94 height 17
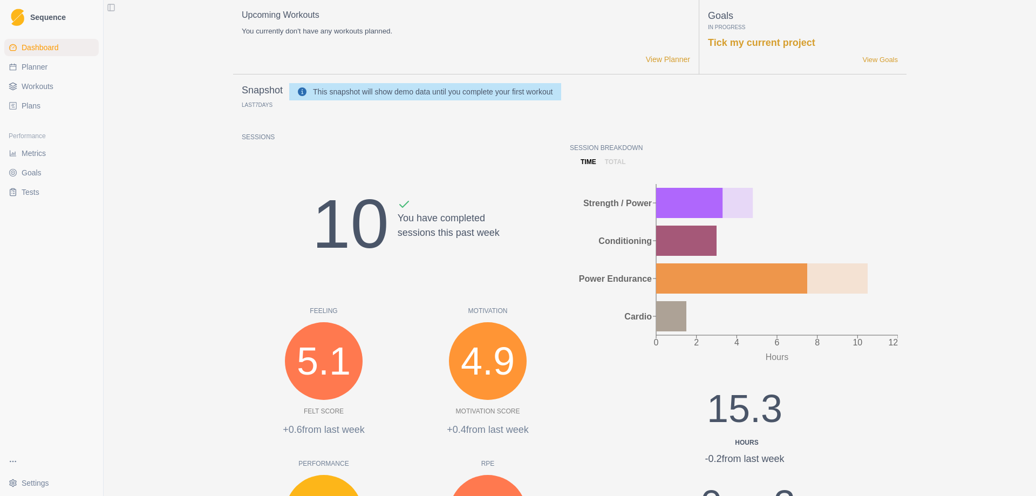
click at [53, 102] on link "Plans" at bounding box center [51, 105] width 94 height 17
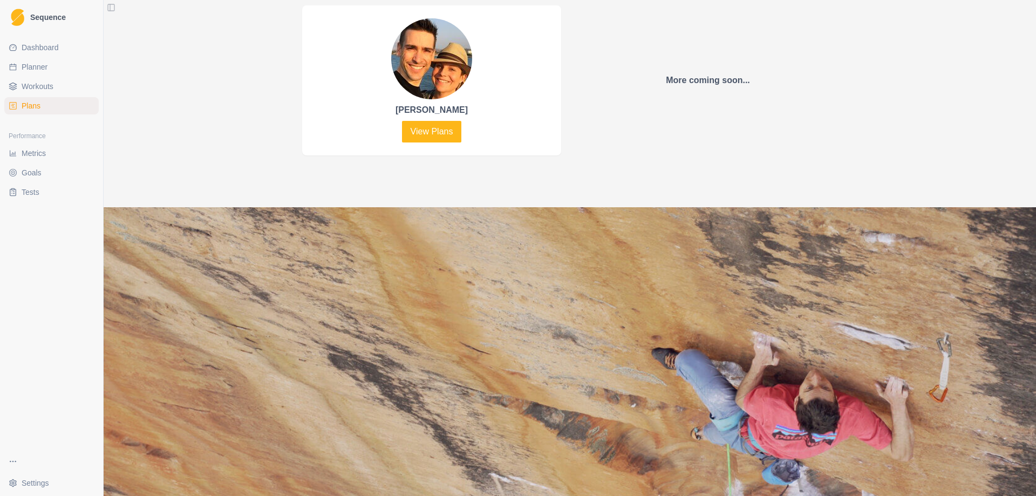
scroll to position [486, 0]
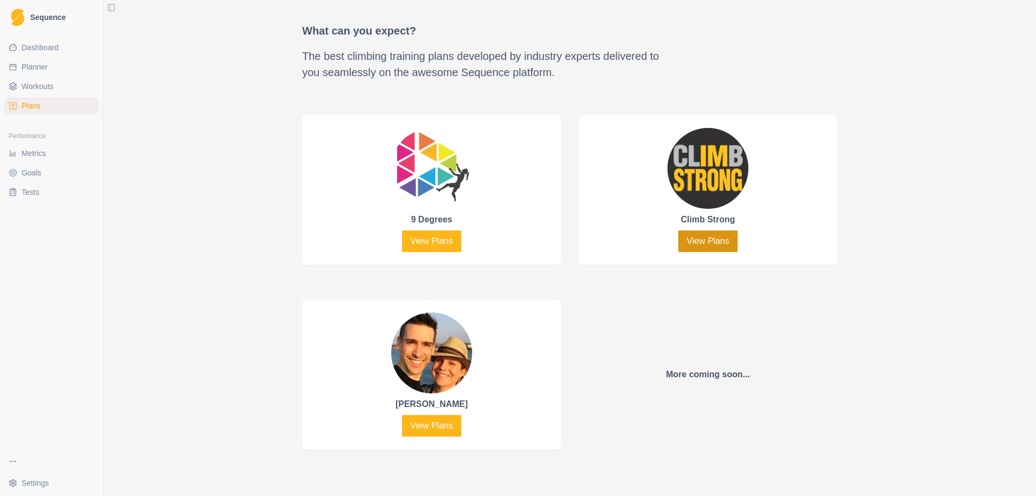
click at [696, 241] on link "View Plans" at bounding box center [708, 241] width 60 height 22
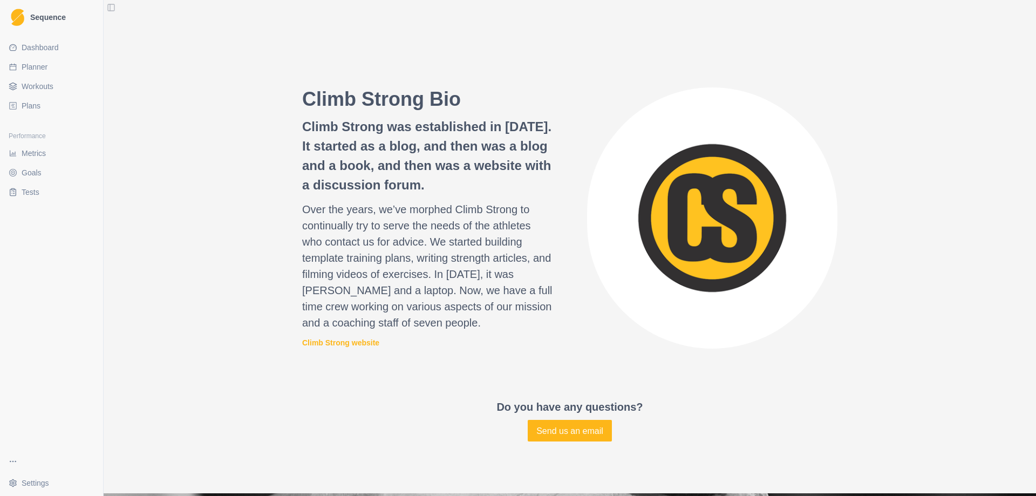
scroll to position [1035, 0]
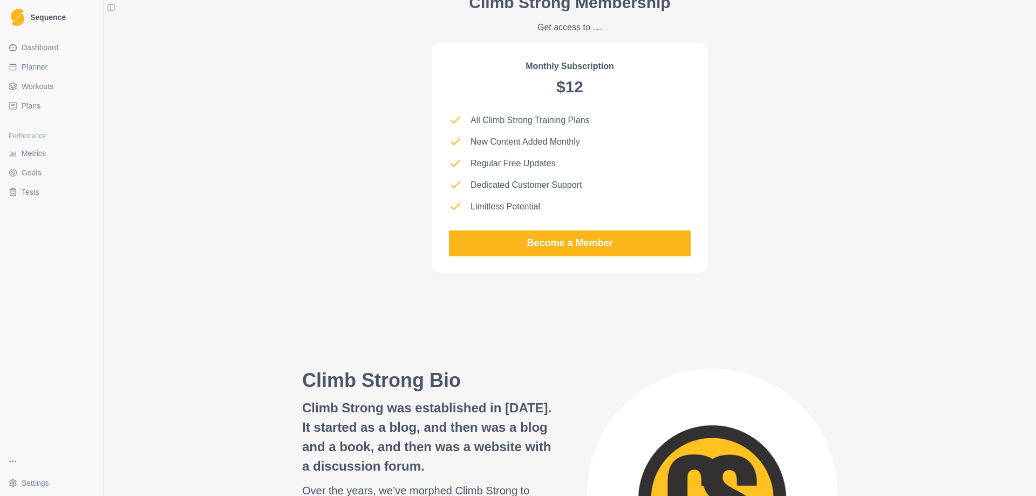
click at [587, 27] on p "Get access to ...." at bounding box center [569, 27] width 201 height 13
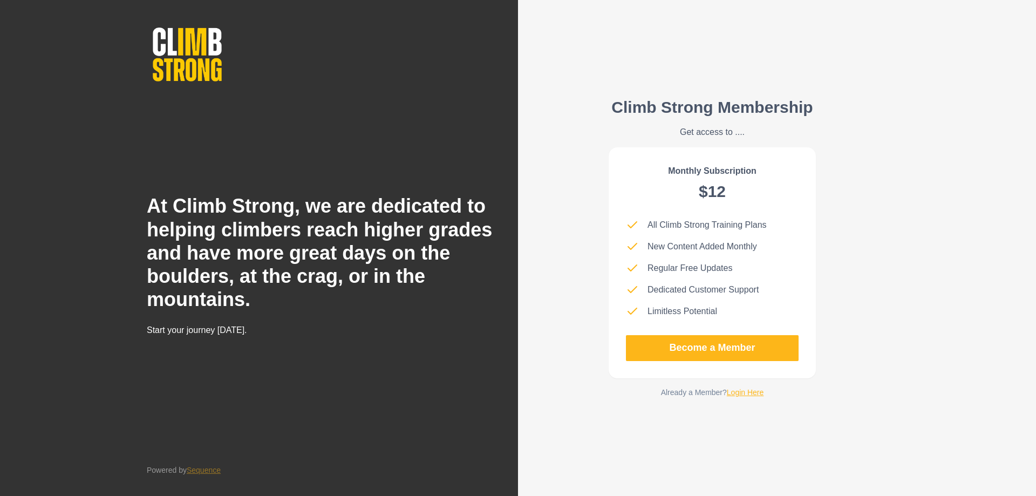
click at [739, 108] on h2 "Climb Strong Membership" at bounding box center [712, 107] width 201 height 19
click at [745, 393] on link "Login Here" at bounding box center [745, 392] width 37 height 9
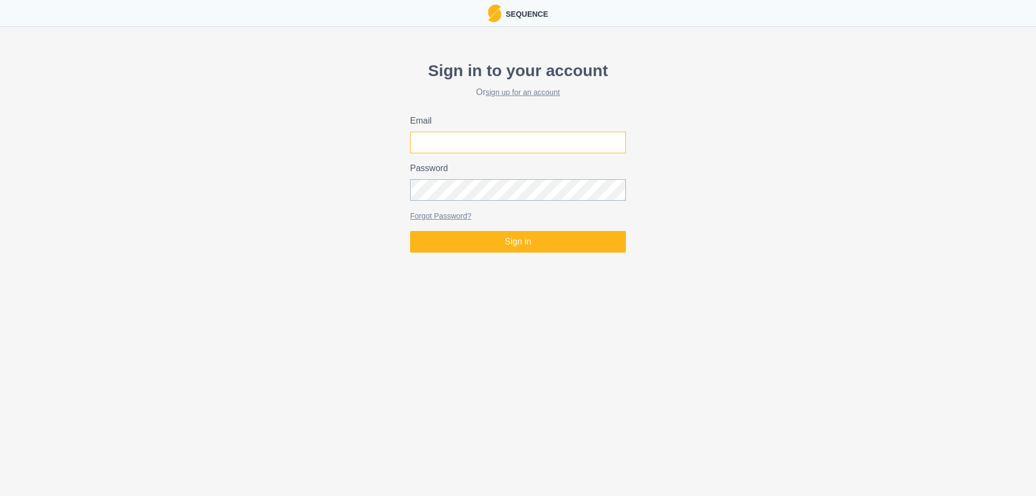
type input "[EMAIL_ADDRESS][DOMAIN_NAME]"
click at [559, 146] on input "[EMAIL_ADDRESS][DOMAIN_NAME]" at bounding box center [518, 143] width 216 height 22
drag, startPoint x: 728, startPoint y: 227, endPoint x: 721, endPoint y: 227, distance: 7.0
click at [728, 227] on div "Sign in to your account Or sign up for an account Email [EMAIL_ADDRESS][DOMAIN_…" at bounding box center [518, 155] width 1036 height 203
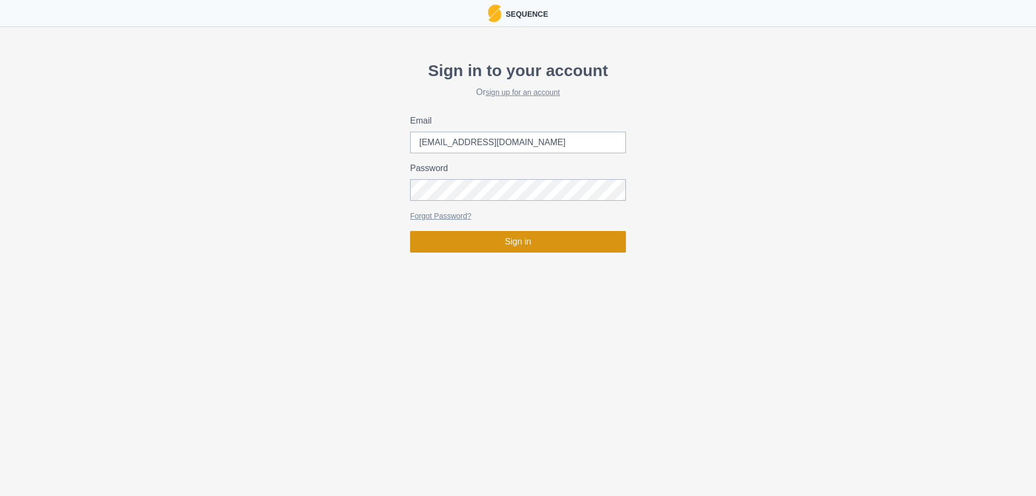
click at [572, 242] on button "Sign in" at bounding box center [518, 242] width 216 height 22
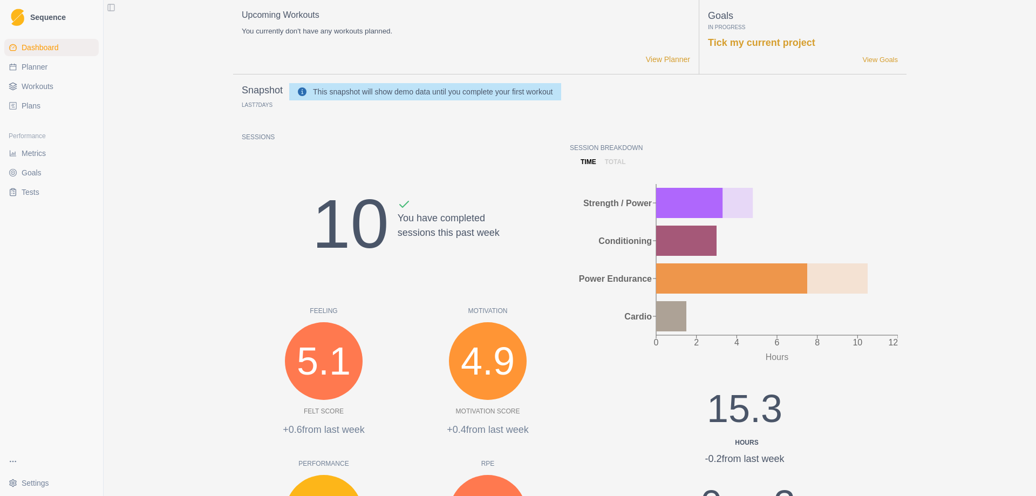
click at [44, 92] on link "Workouts" at bounding box center [51, 86] width 94 height 17
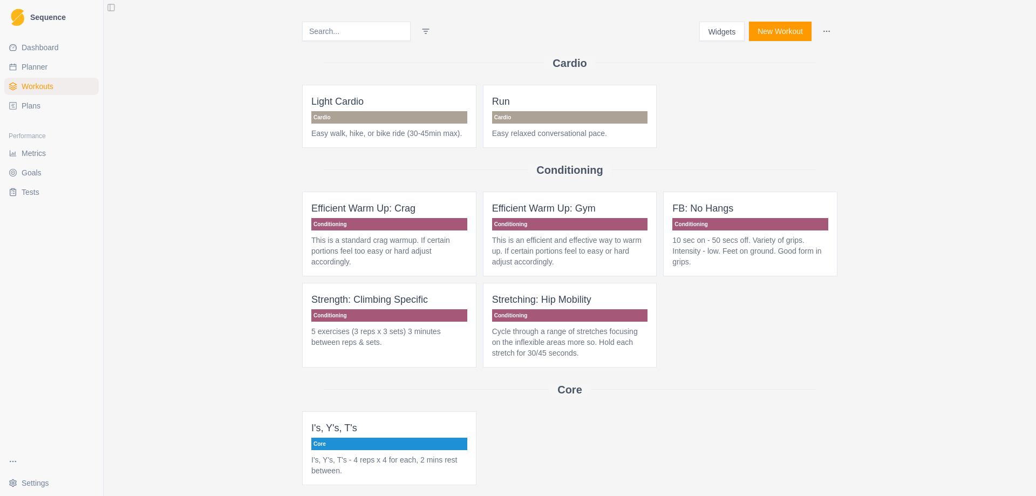
click at [45, 73] on link "Planner" at bounding box center [51, 66] width 94 height 17
select select "month"
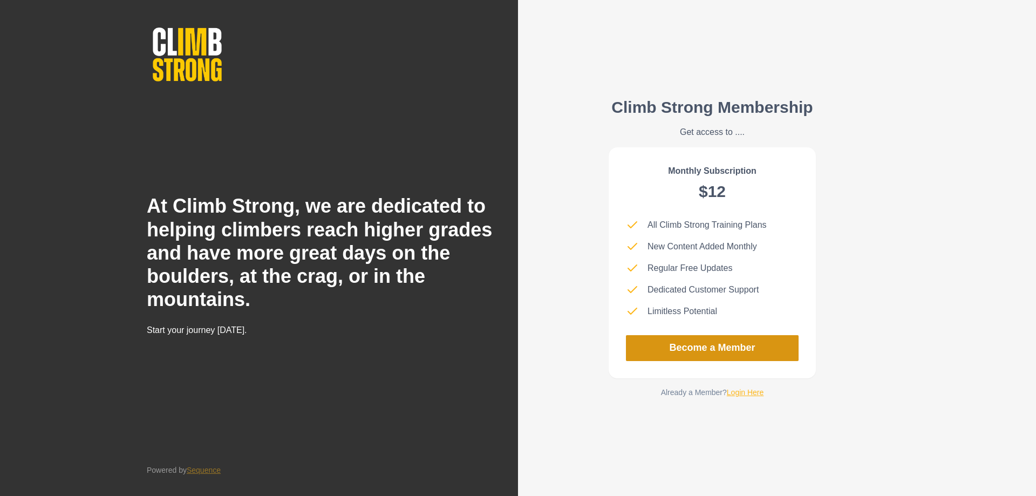
click at [708, 353] on link "Become a Member" at bounding box center [712, 348] width 173 height 26
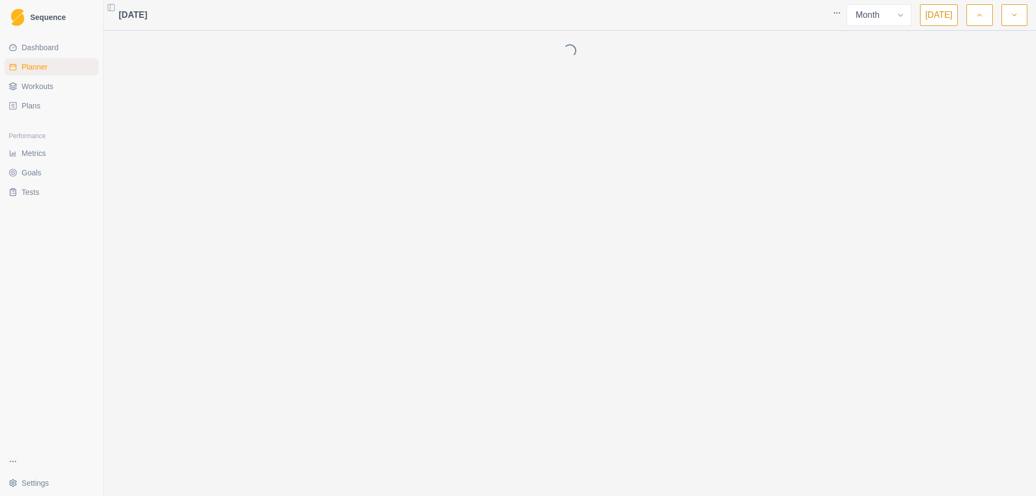
select select "month"
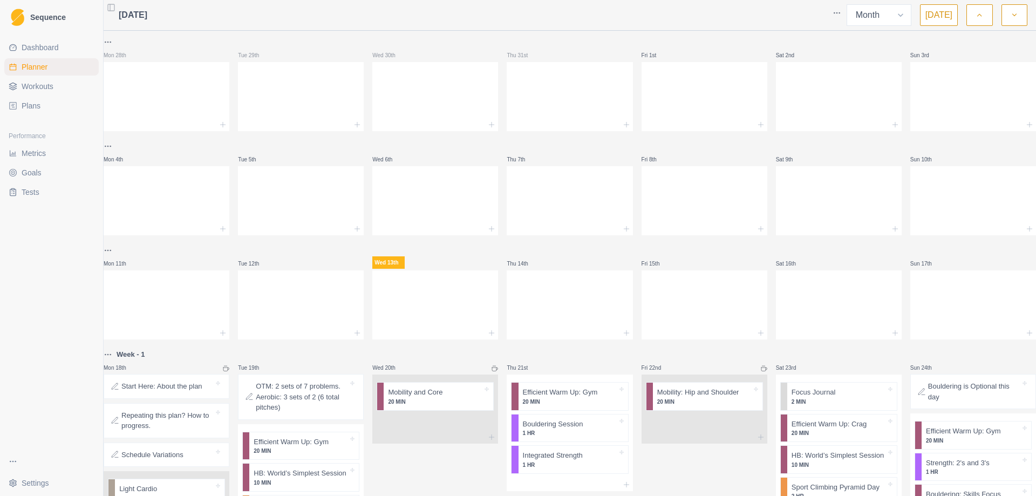
click at [838, 11] on html "Sequence Dashboard Planner Workouts Plans Performance Metrics Goals Tests Setti…" at bounding box center [518, 248] width 1036 height 496
click at [783, 55] on div "Clear Planner" at bounding box center [796, 52] width 103 height 17
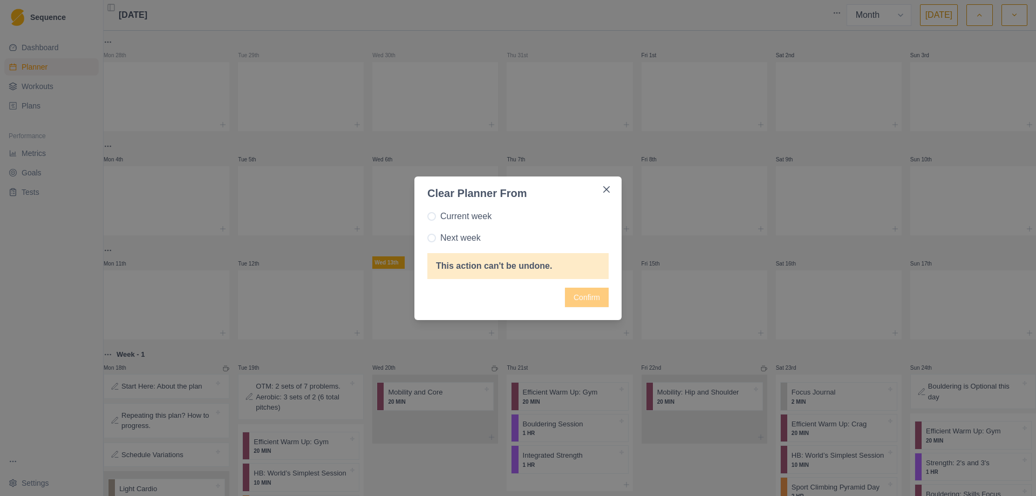
click at [432, 244] on label "Next week" at bounding box center [517, 238] width 181 height 13
click at [427, 238] on input "Next week" at bounding box center [427, 237] width 1 height 1
radio input "true"
click at [575, 300] on button "Confirm" at bounding box center [587, 297] width 44 height 19
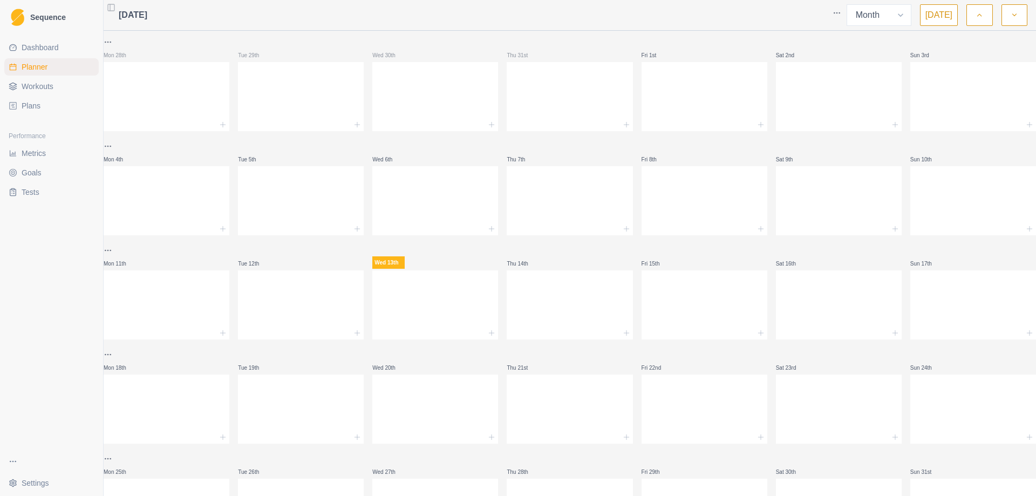
click at [1014, 19] on icon "button" at bounding box center [1015, 15] width 8 height 11
click at [979, 11] on icon "button" at bounding box center [980, 15] width 8 height 11
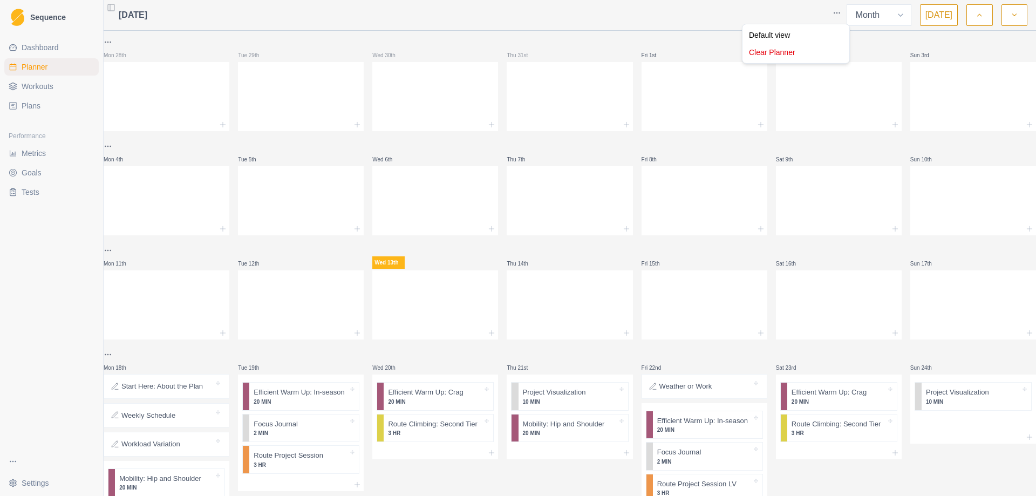
click at [839, 9] on html "Sequence Dashboard Planner Workouts Plans Performance Metrics Goals Tests Setti…" at bounding box center [518, 248] width 1036 height 496
click at [757, 57] on div "Clear Planner" at bounding box center [796, 52] width 103 height 17
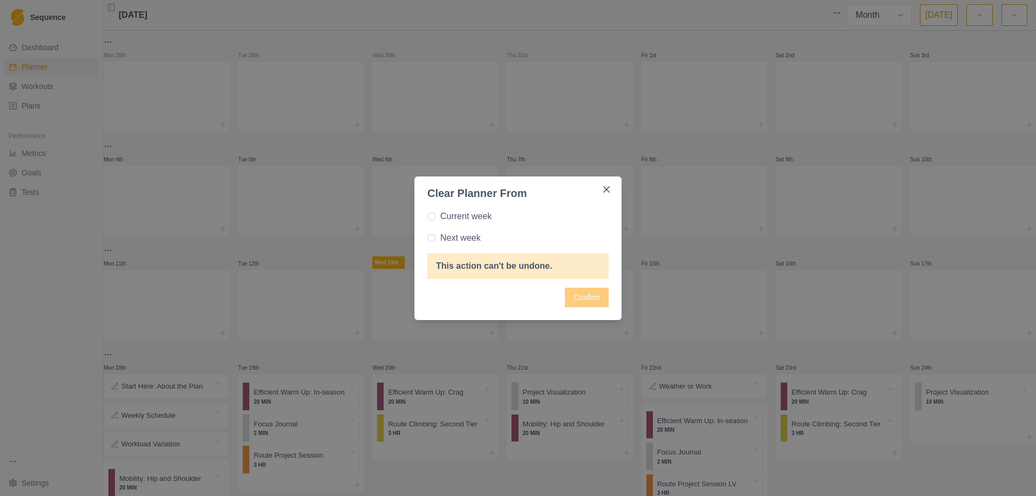
click at [432, 235] on span at bounding box center [431, 238] width 9 height 9
click at [427, 237] on input "Next week" at bounding box center [427, 237] width 1 height 1
radio input "true"
click at [579, 303] on button "Confirm" at bounding box center [587, 297] width 44 height 19
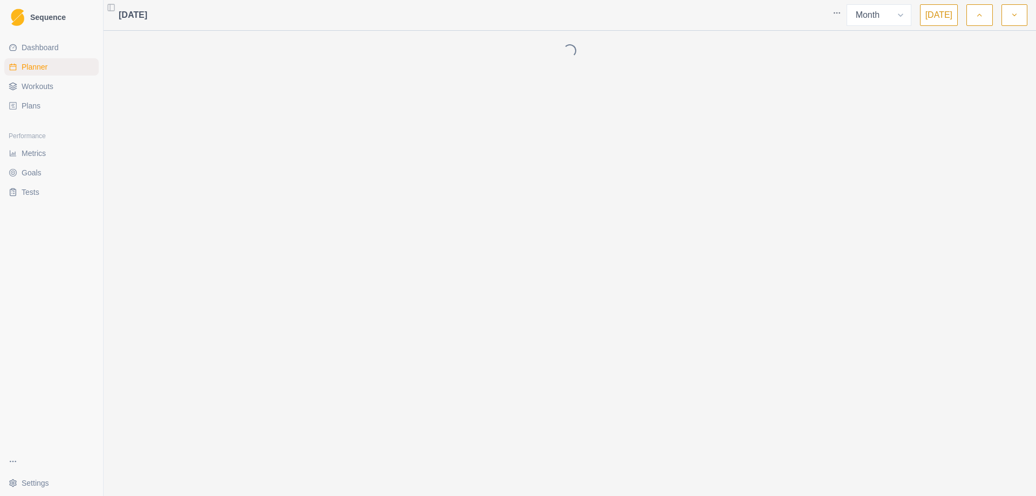
select select "month"
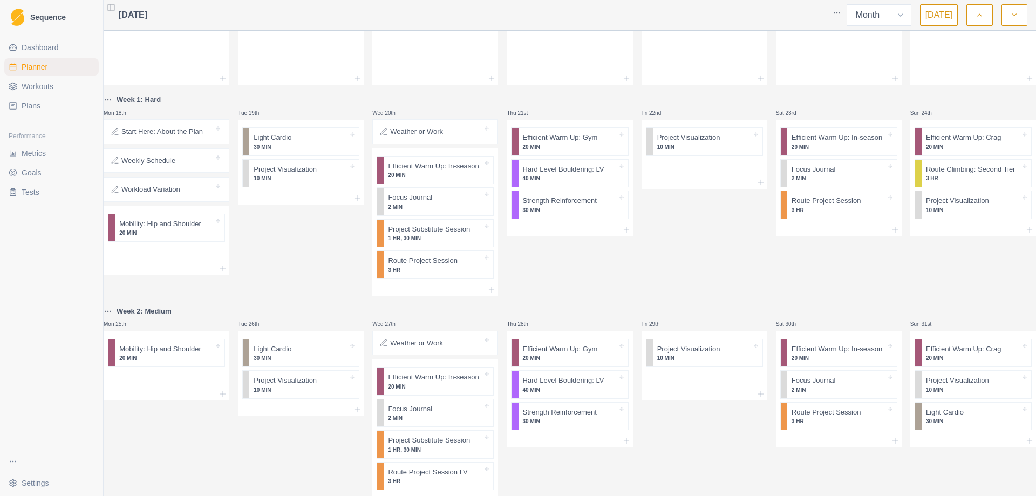
scroll to position [255, 0]
click at [841, 15] on html "Sequence Dashboard Planner Workouts Plans Performance Metrics Goals Tests Setti…" at bounding box center [518, 248] width 1036 height 496
click at [772, 51] on div "Clear Planner" at bounding box center [796, 52] width 103 height 17
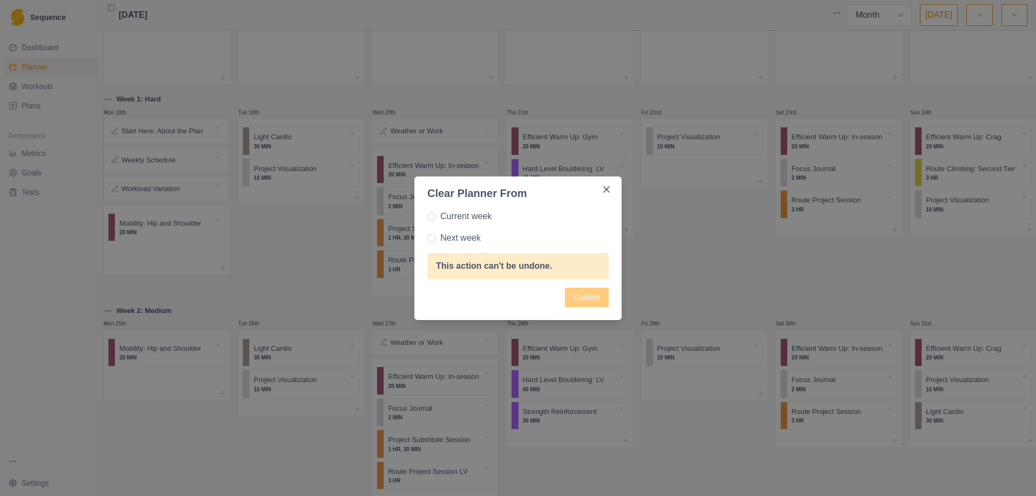
click at [431, 239] on span at bounding box center [431, 238] width 9 height 9
click at [427, 238] on input "Next week" at bounding box center [427, 237] width 1 height 1
radio input "true"
click at [613, 296] on div "Current week Next week This action can't be undone. Confirm" at bounding box center [518, 260] width 207 height 119
click at [588, 295] on button "Confirm" at bounding box center [587, 297] width 44 height 19
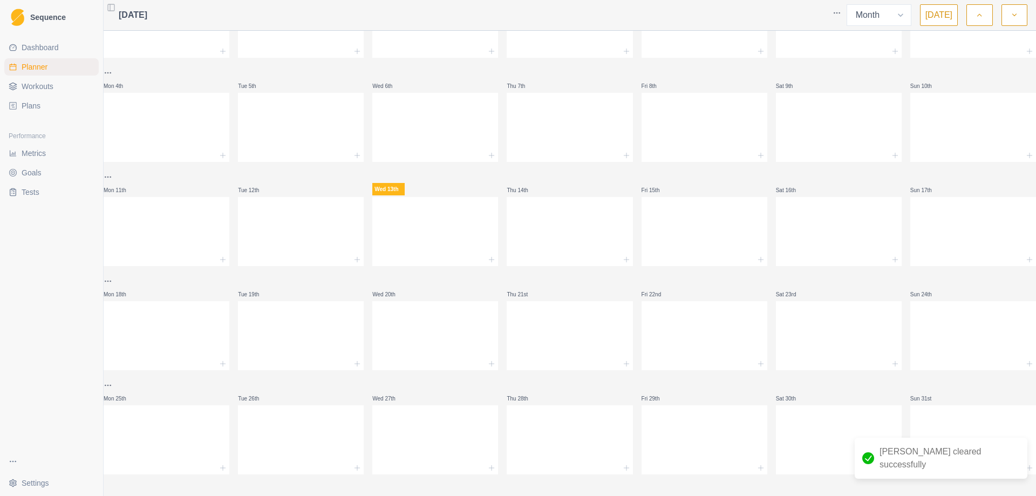
scroll to position [82, 0]
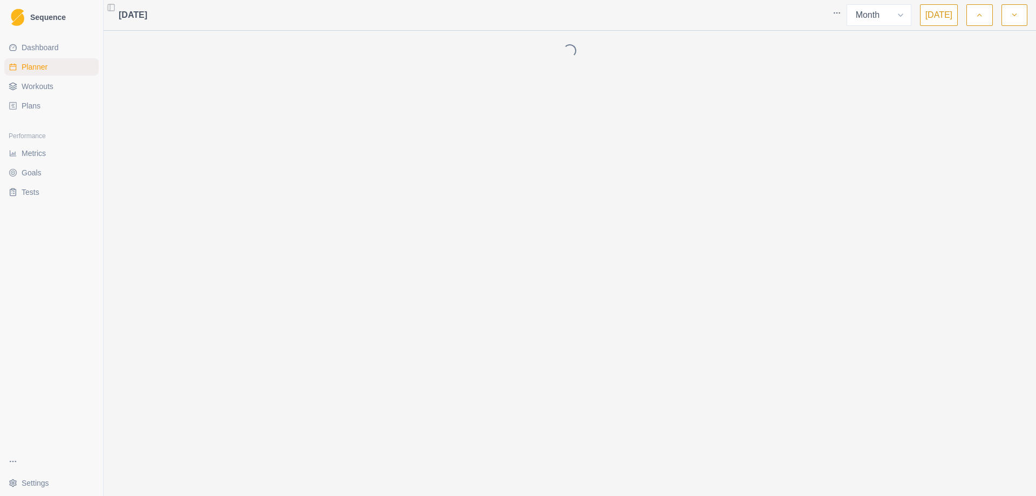
select select "month"
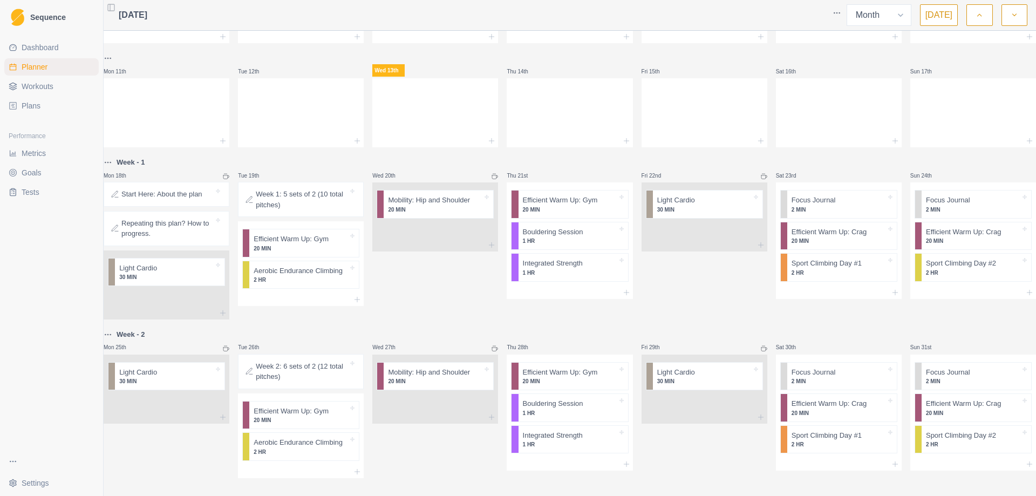
scroll to position [205, 0]
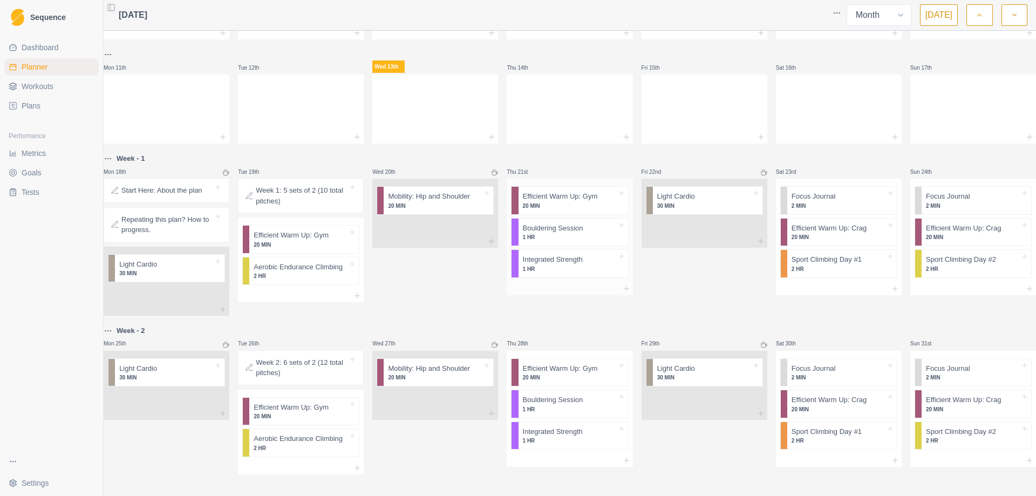
click at [539, 254] on p "Integrated Strength" at bounding box center [553, 259] width 60 height 11
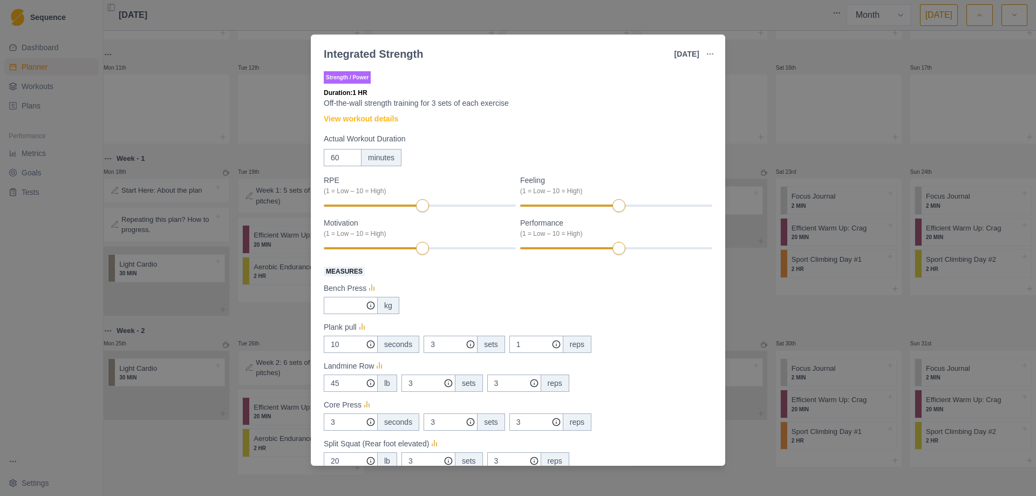
click at [746, 52] on div "Integrated Strength [DATE] Link To Goal View Workout Metrics Edit Original Work…" at bounding box center [518, 248] width 1036 height 496
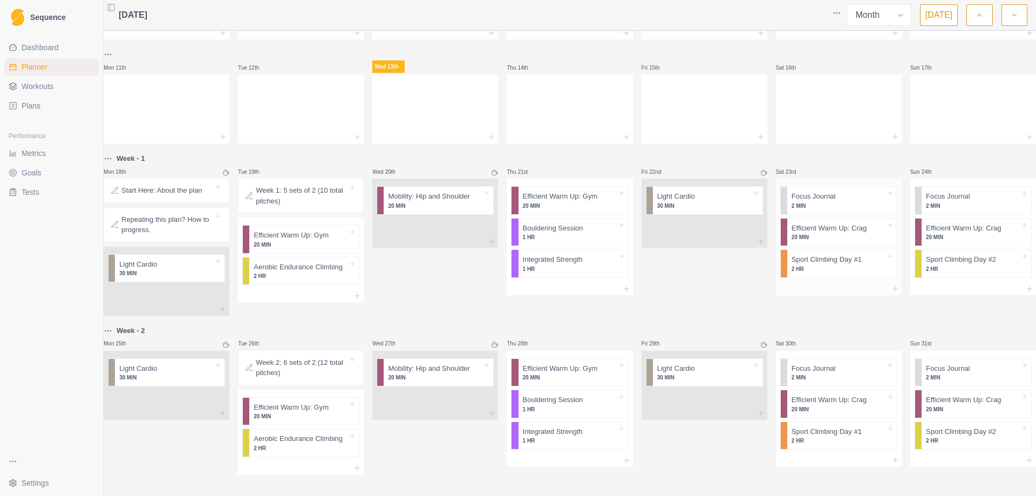
click at [815, 265] on p "2 HR" at bounding box center [839, 269] width 94 height 8
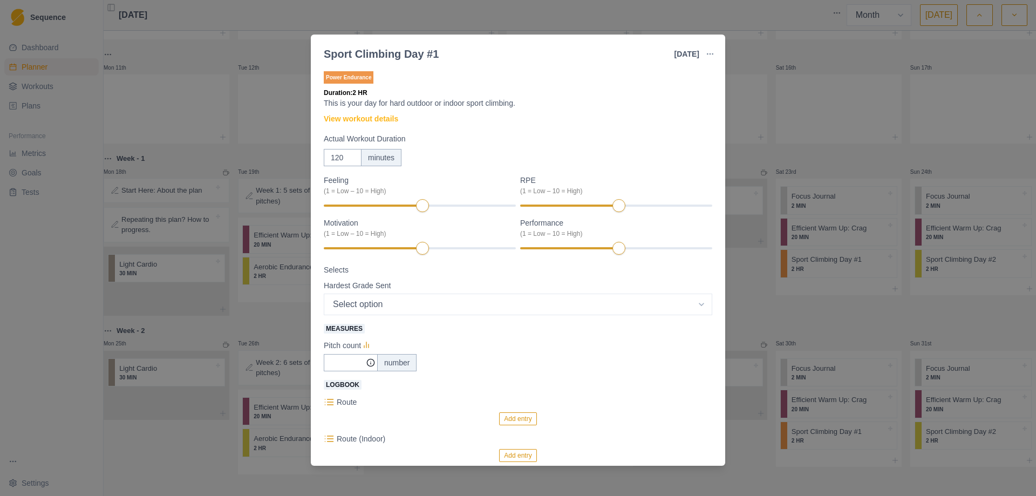
click at [841, 124] on div "Sport Climbing Day #1 [DATE] Link To Goal View Workout Metrics Edit Original Wo…" at bounding box center [518, 248] width 1036 height 496
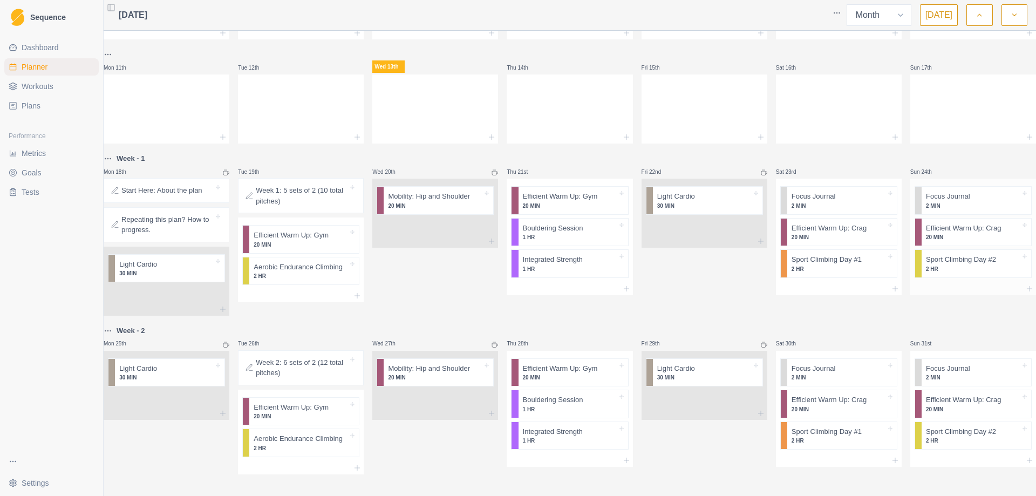
click at [941, 265] on p "2 HR" at bounding box center [973, 269] width 94 height 8
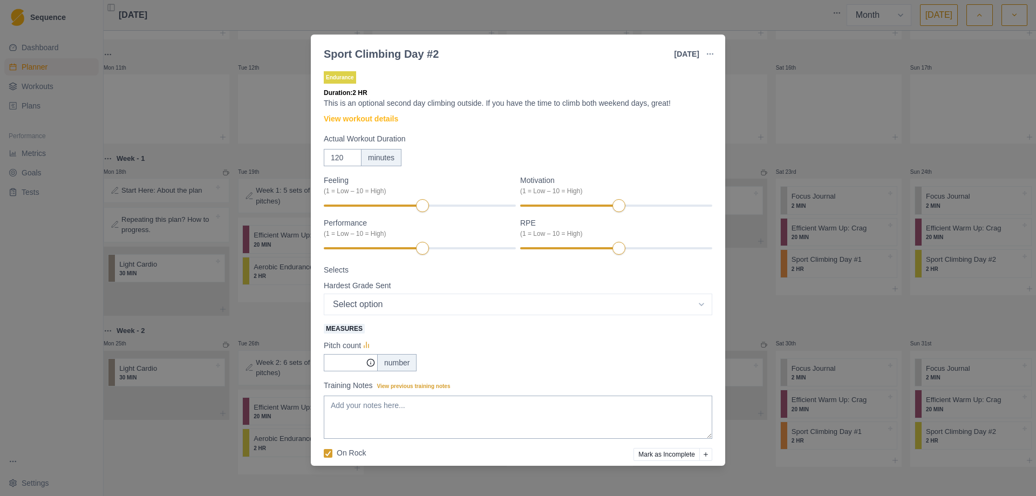
scroll to position [43, 0]
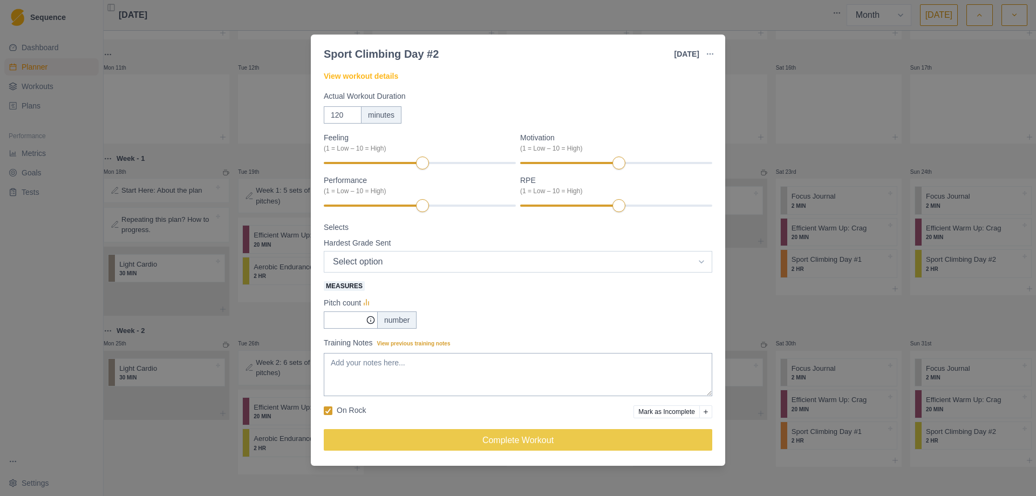
click at [542, 263] on select "Select option 5.4 5.5 5.6 5.7 5.8 5.9 5.10a 5.10b 5.10c 5.10d 5.11a 5.11b 5.11c…" at bounding box center [518, 262] width 389 height 22
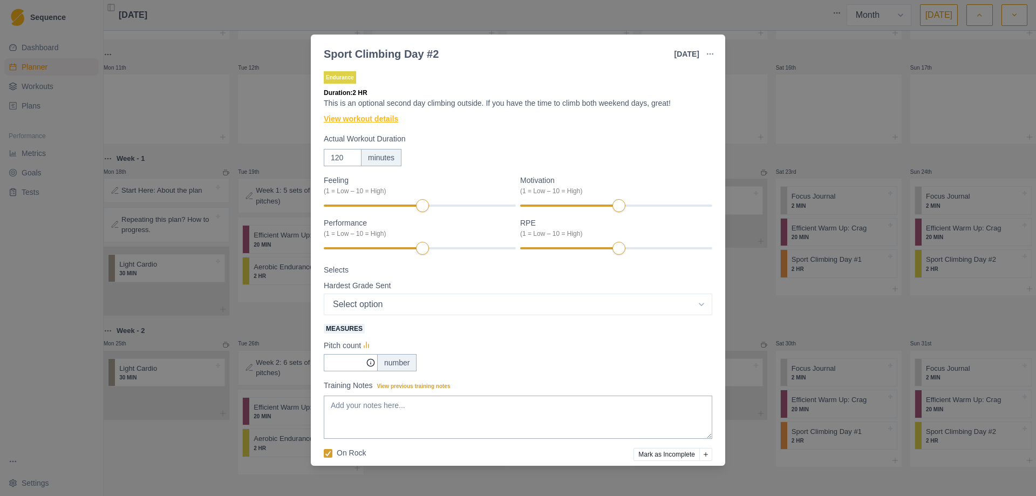
click at [388, 118] on link "View workout details" at bounding box center [361, 118] width 74 height 11
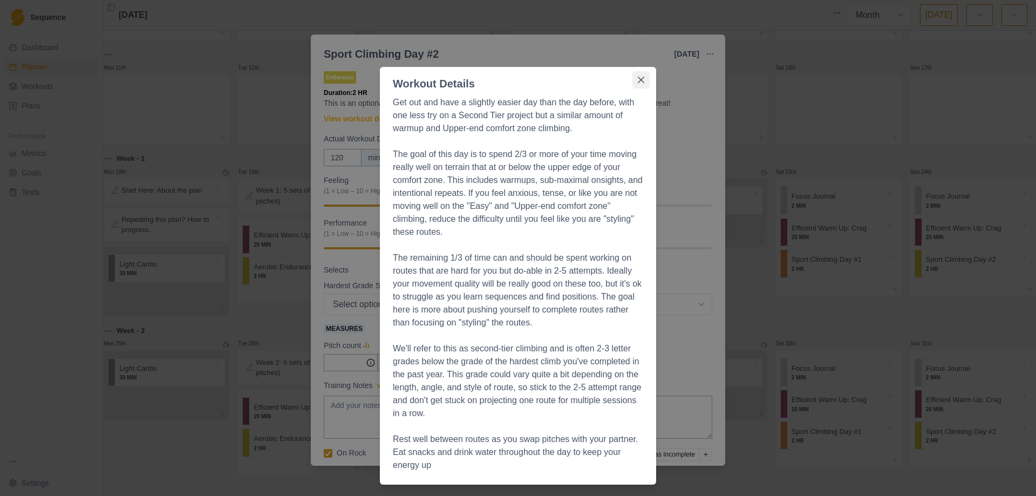
click at [643, 84] on button "Close" at bounding box center [641, 79] width 17 height 17
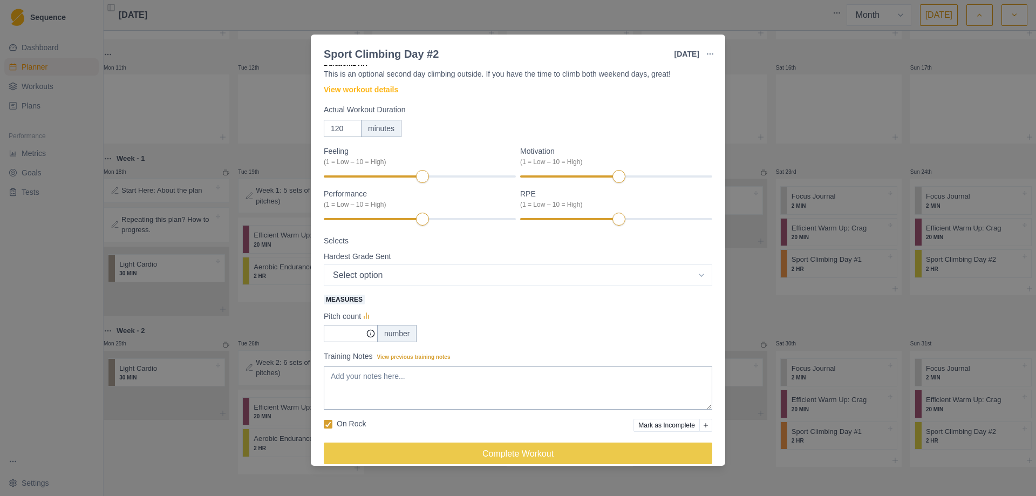
scroll to position [43, 0]
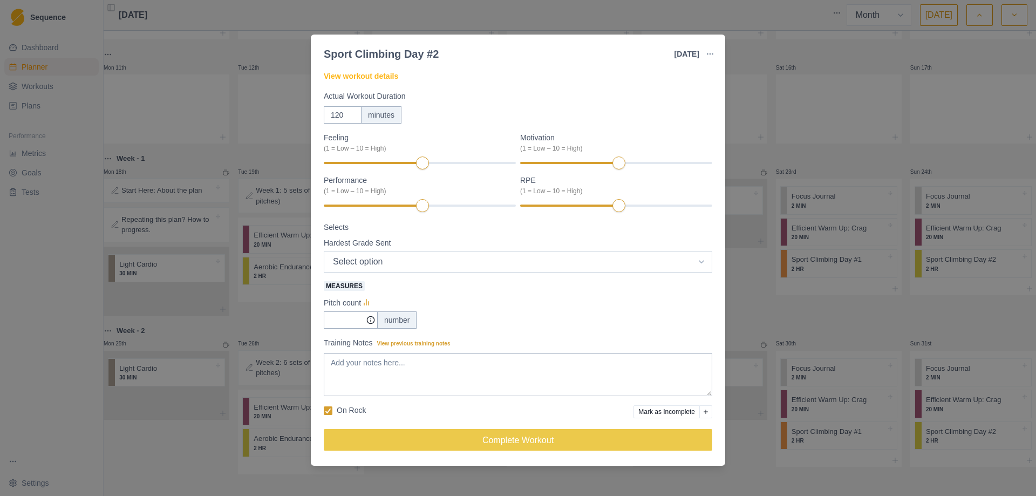
click at [445, 261] on select "Select option 5.4 5.5 5.6 5.7 5.8 5.9 5.10a 5.10b 5.10c 5.10d 5.11a 5.11b 5.11c…" at bounding box center [518, 262] width 389 height 22
click at [775, 41] on div "Sport Climbing Day #2 [DATE] Link To Goal View Workout Metrics Edit Original Wo…" at bounding box center [518, 248] width 1036 height 496
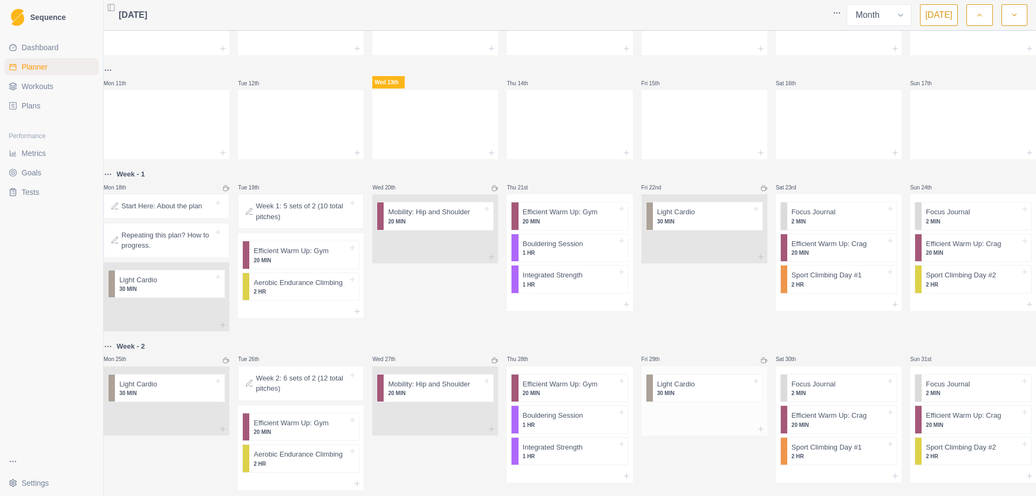
scroll to position [205, 0]
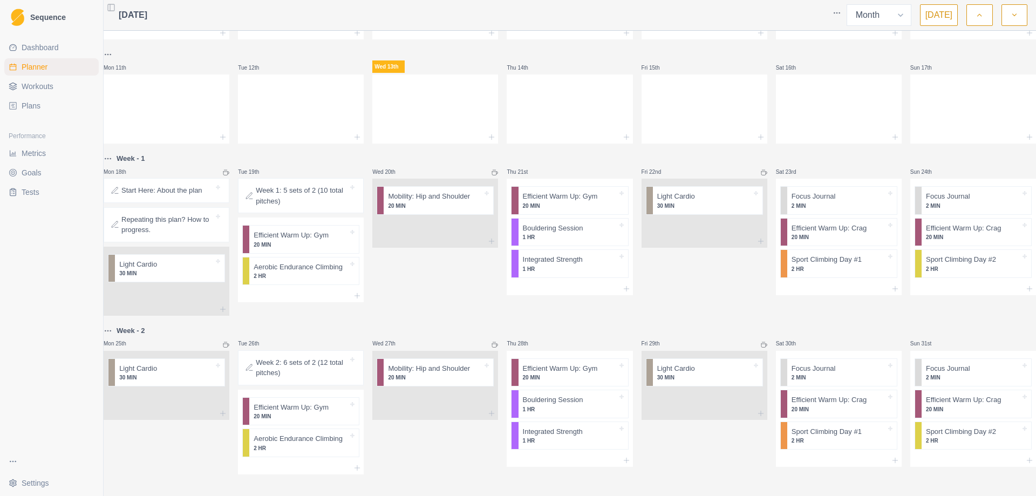
click at [403, 309] on div "Mon 28th Tue 29th Wed 30th Thu 31st Fri 1st Sat 2nd Sun 3rd Mon 4th Tue 5th Wed…" at bounding box center [570, 157] width 933 height 635
click at [573, 191] on p "Efficient Warm Up: Gym" at bounding box center [560, 196] width 75 height 11
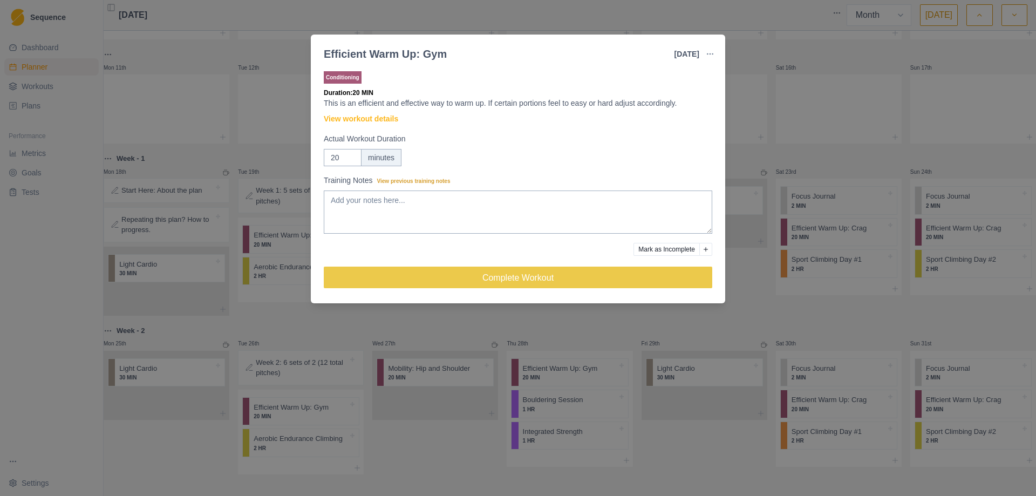
click at [773, 43] on div "Efficient Warm Up: Gym [DATE] Link To Goal View Workout Metrics Edit Original W…" at bounding box center [518, 248] width 1036 height 496
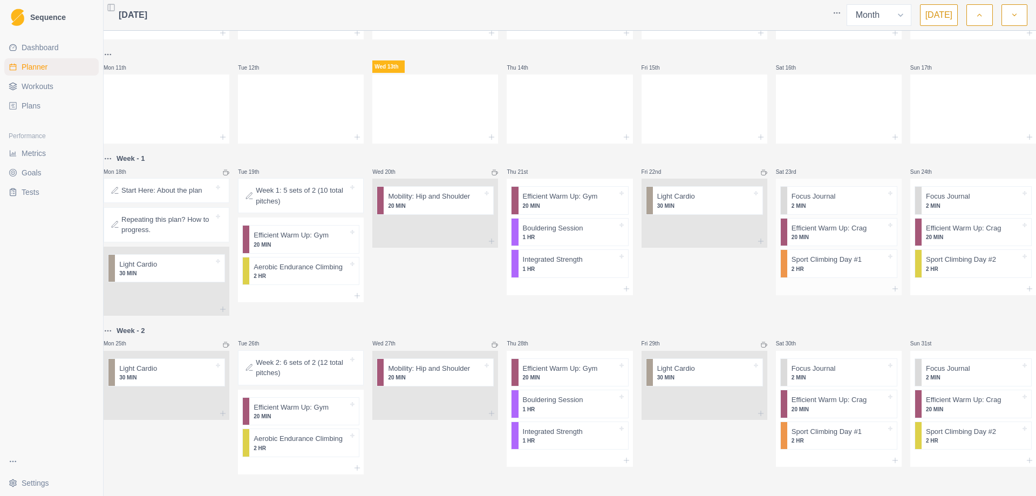
click at [828, 265] on div "Sport Climbing Day #1 2 HR" at bounding box center [843, 264] width 110 height 28
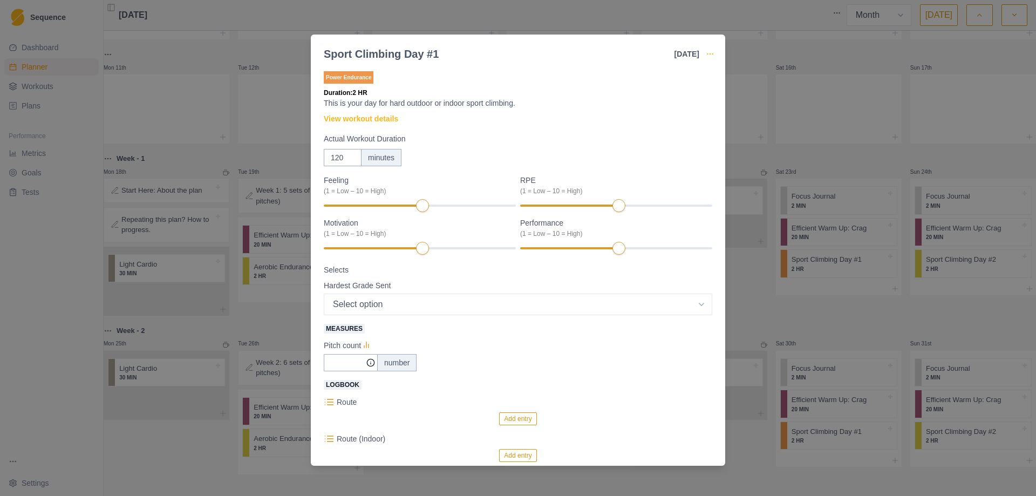
click at [709, 55] on icon "button" at bounding box center [710, 54] width 9 height 9
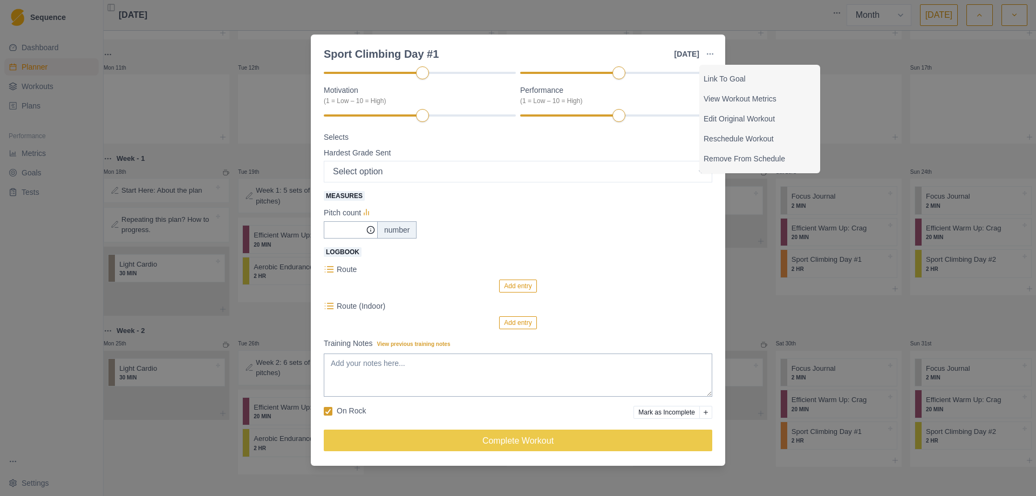
scroll to position [133, 0]
click at [743, 267] on div "Sport Climbing Day #1 [DATE] Link To Goal View Workout Metrics Edit Original Wo…" at bounding box center [518, 248] width 1036 height 496
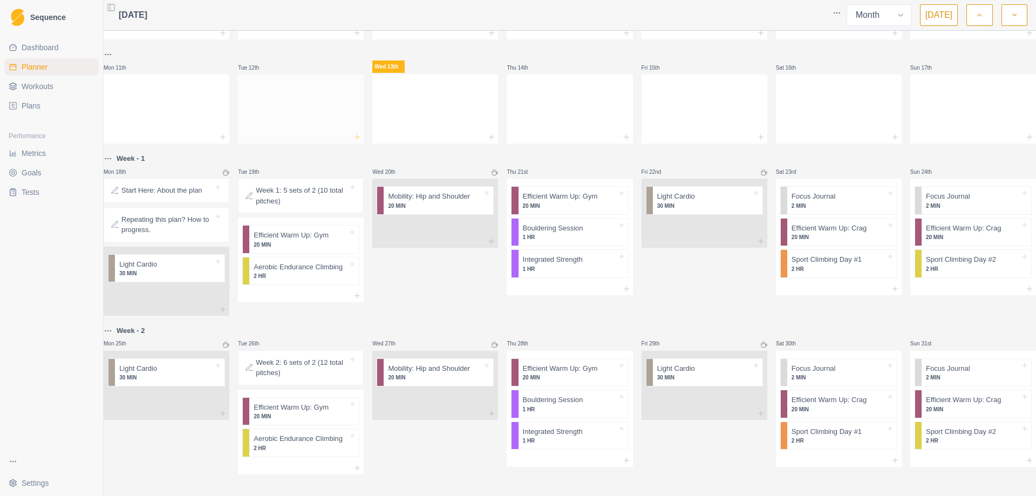
click at [357, 133] on icon at bounding box center [357, 137] width 9 height 9
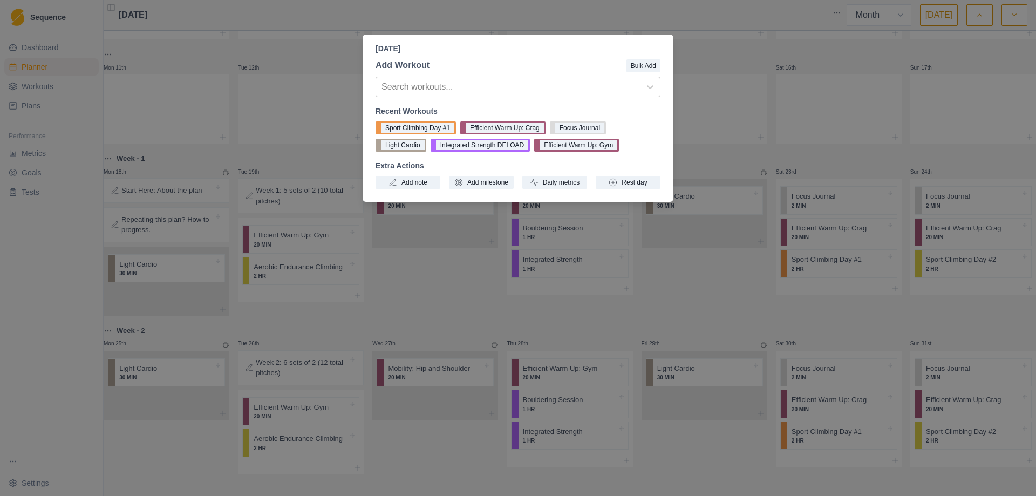
click at [722, 311] on div "[DATE] Add Workout Bulk Add Search workouts... Recent Workouts Sport Climbing D…" at bounding box center [518, 248] width 1036 height 496
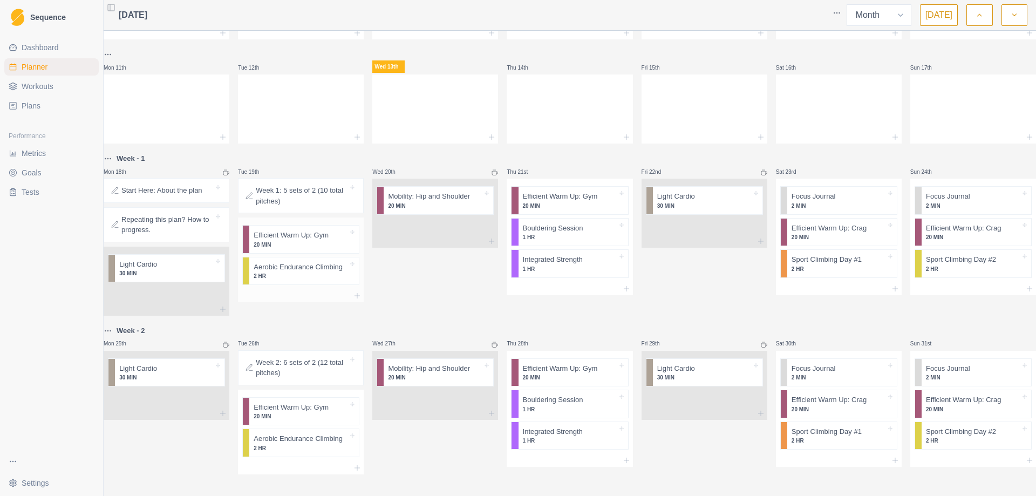
click at [282, 272] on p "2 HR" at bounding box center [301, 276] width 94 height 8
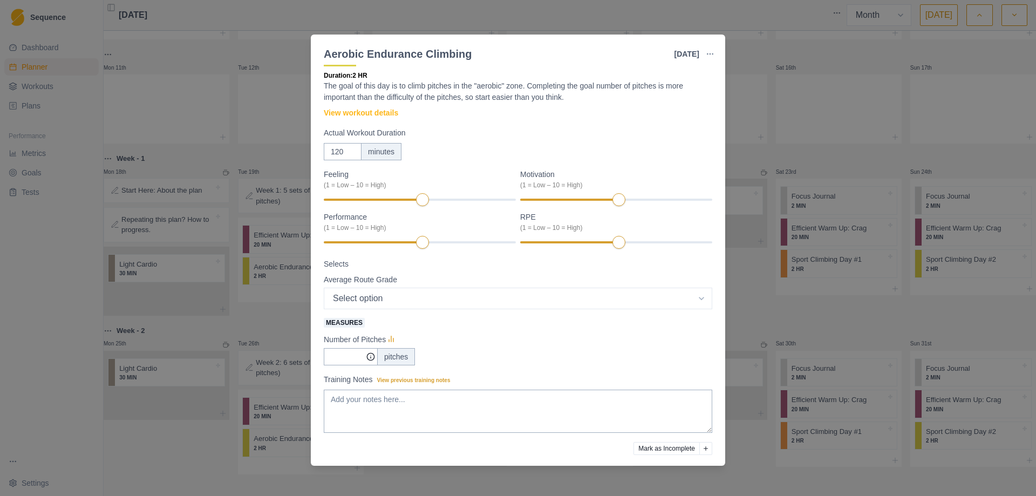
scroll to position [0, 0]
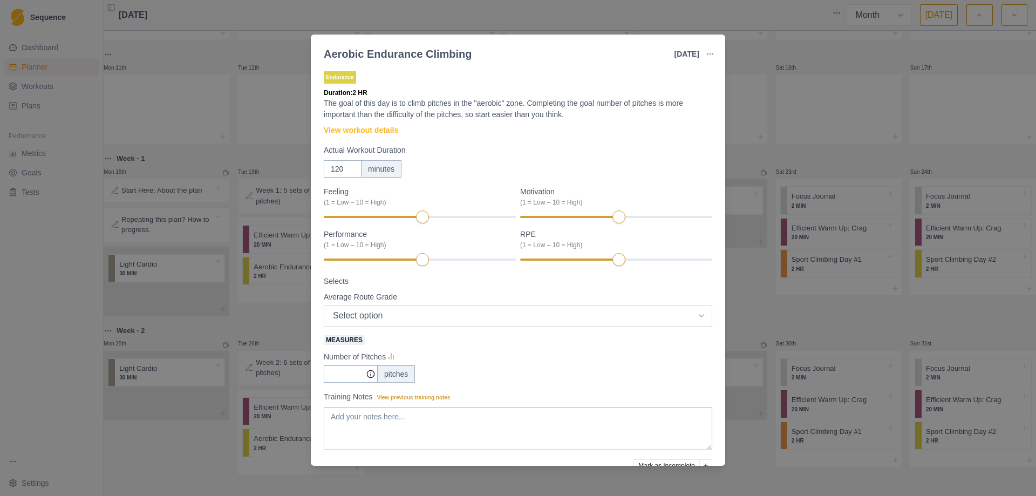
click at [482, 318] on select "Select option 5.6 5.7 5.8 5.9 5.10a 5.10b 5.10c 5.10d 5.11a 5.11b 5.11c 5.11d 5…" at bounding box center [518, 316] width 389 height 22
click at [351, 133] on link "View workout details" at bounding box center [361, 130] width 74 height 11
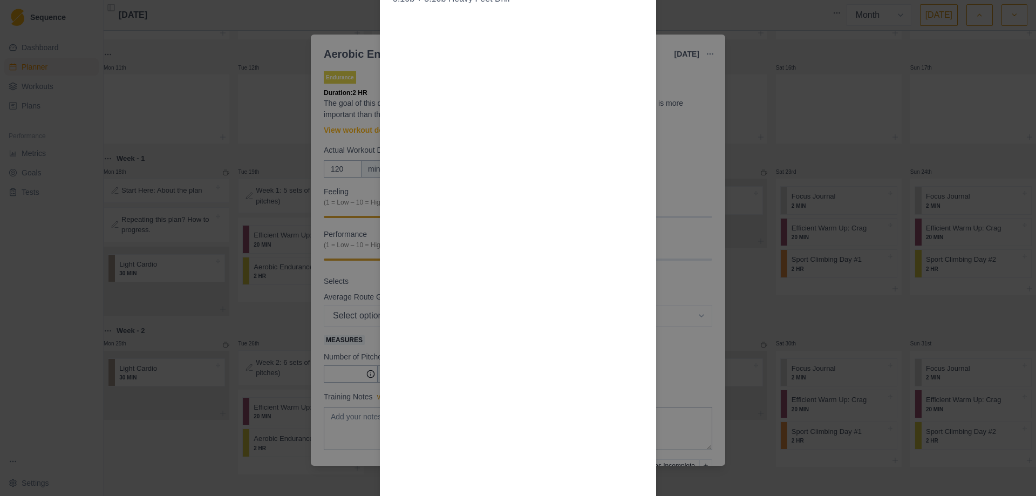
scroll to position [613, 0]
click at [683, 145] on div "Workout Details The goal of this day is to climb pitches in the "aerobic" zone …" at bounding box center [518, 248] width 1036 height 496
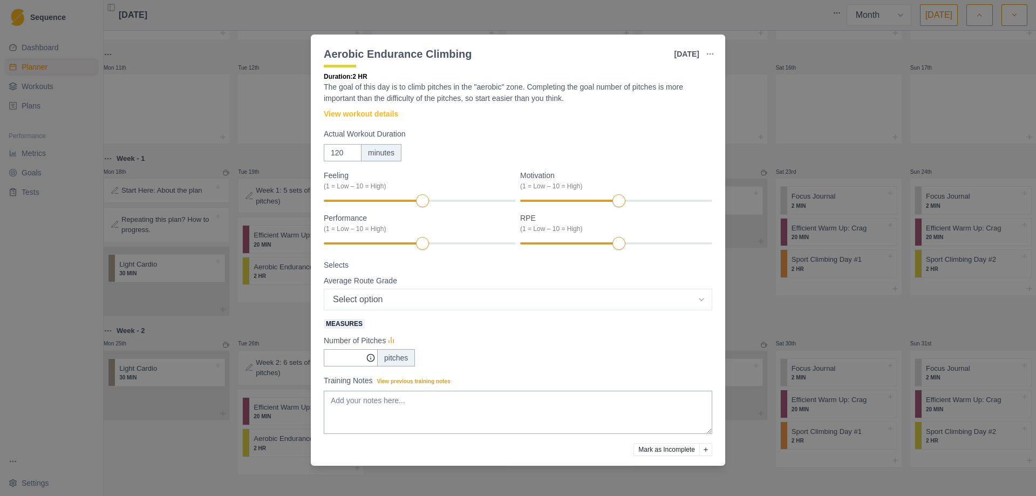
scroll to position [0, 0]
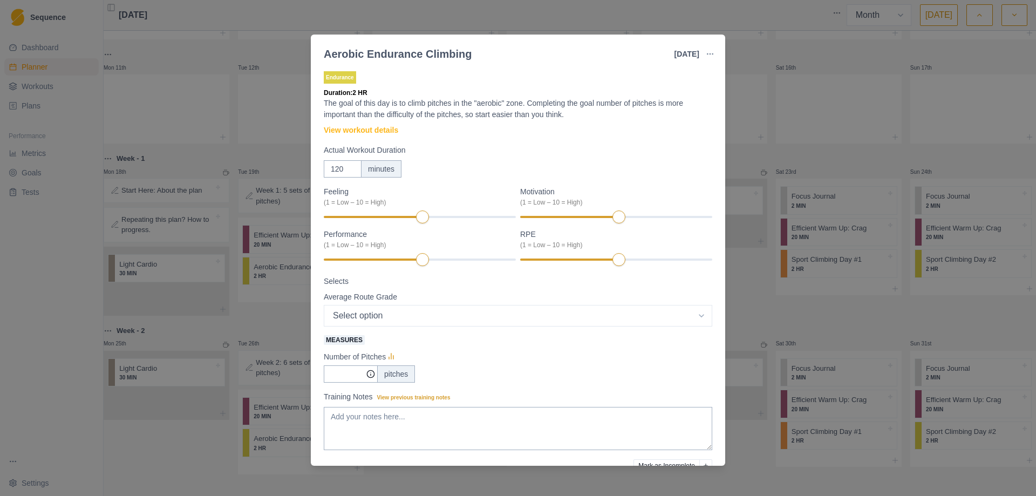
click at [835, 153] on div "Aerobic Endurance Climbing [DATE] Link To Goal View Workout Metrics Edit Origin…" at bounding box center [518, 248] width 1036 height 496
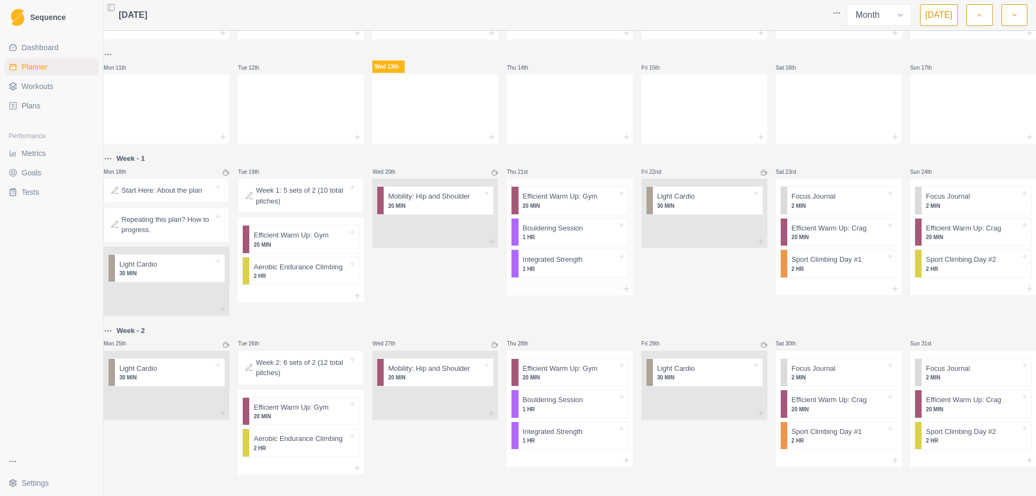
click at [573, 265] on p "1 HR" at bounding box center [570, 269] width 94 height 8
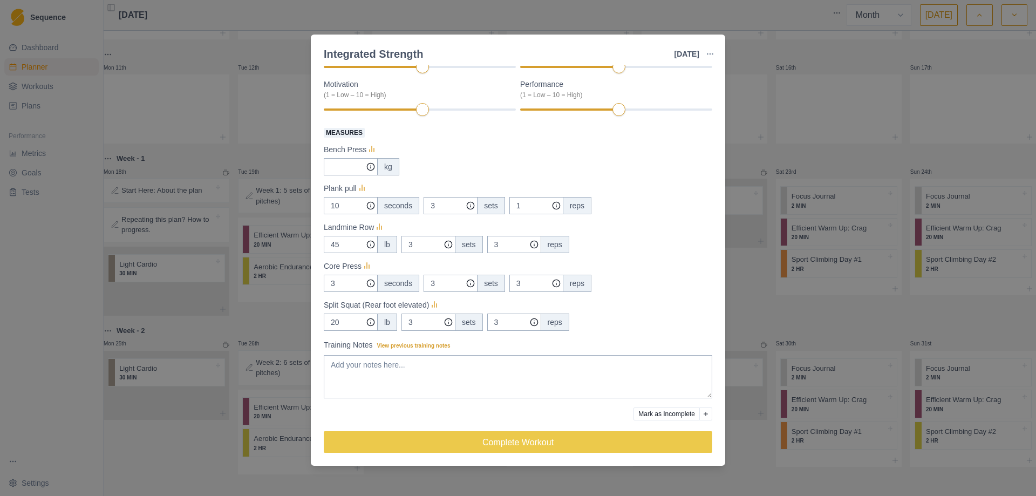
scroll to position [141, 0]
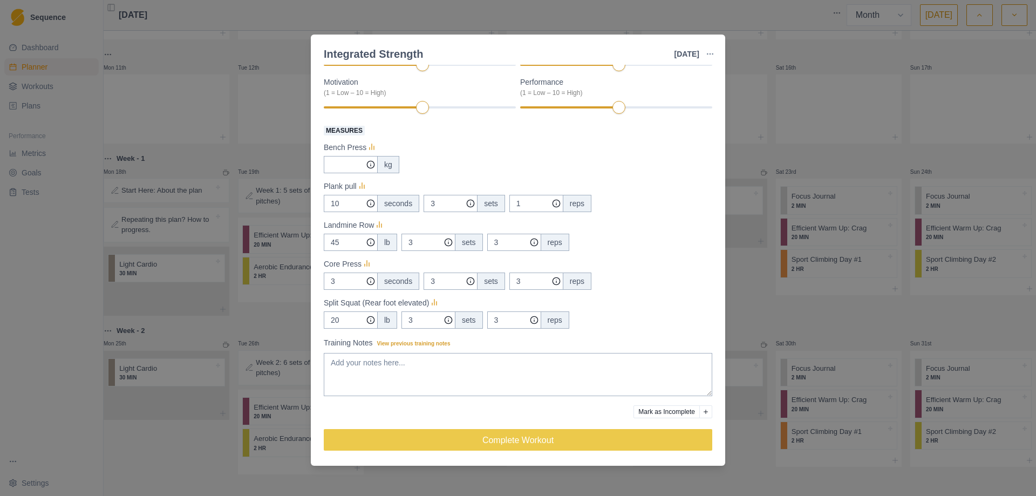
click at [370, 227] on p "Landmine Row" at bounding box center [349, 225] width 50 height 11
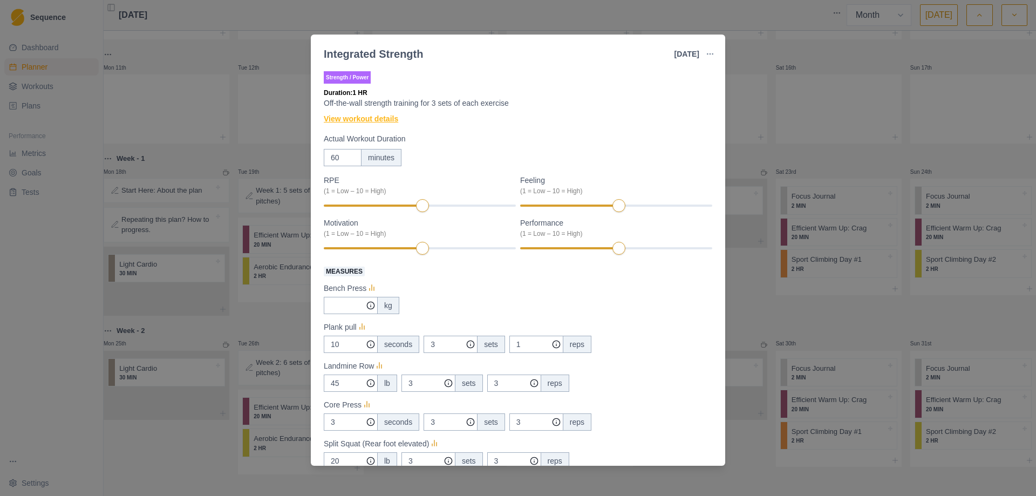
click at [382, 121] on link "View workout details" at bounding box center [361, 118] width 74 height 11
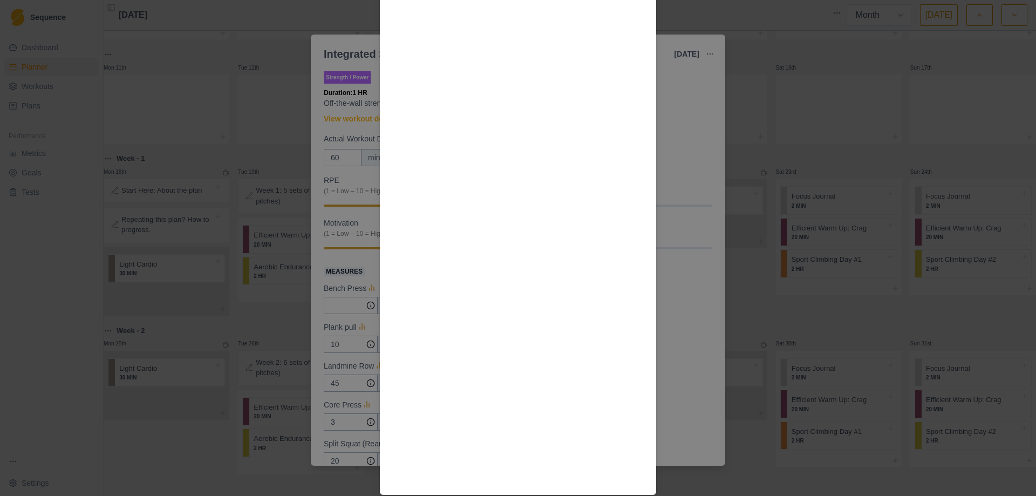
scroll to position [1247, 0]
click at [676, 269] on div "Workout Details General strength training is important, as it allows us to have…" at bounding box center [518, 248] width 1036 height 496
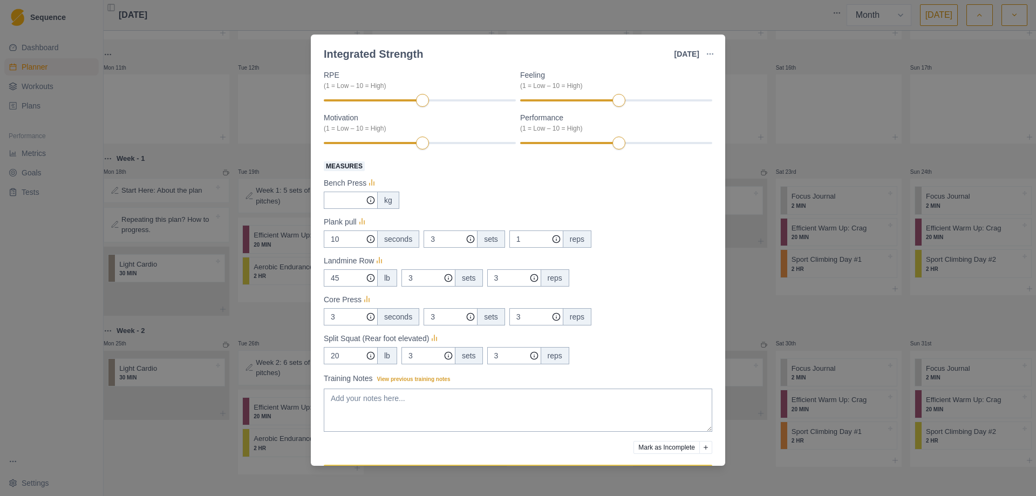
scroll to position [141, 0]
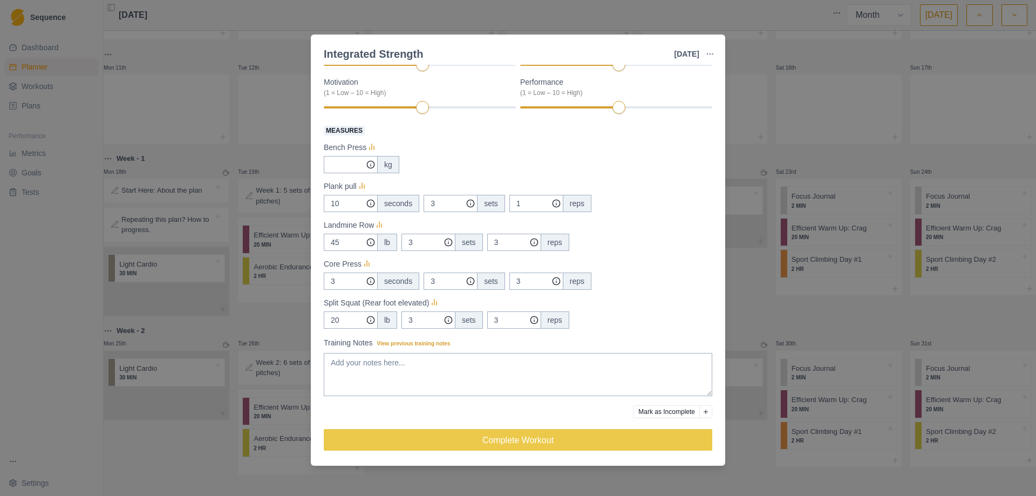
click at [743, 144] on div "Integrated Strength [DATE] Link To Goal View Workout Metrics Edit Original Work…" at bounding box center [518, 248] width 1036 height 496
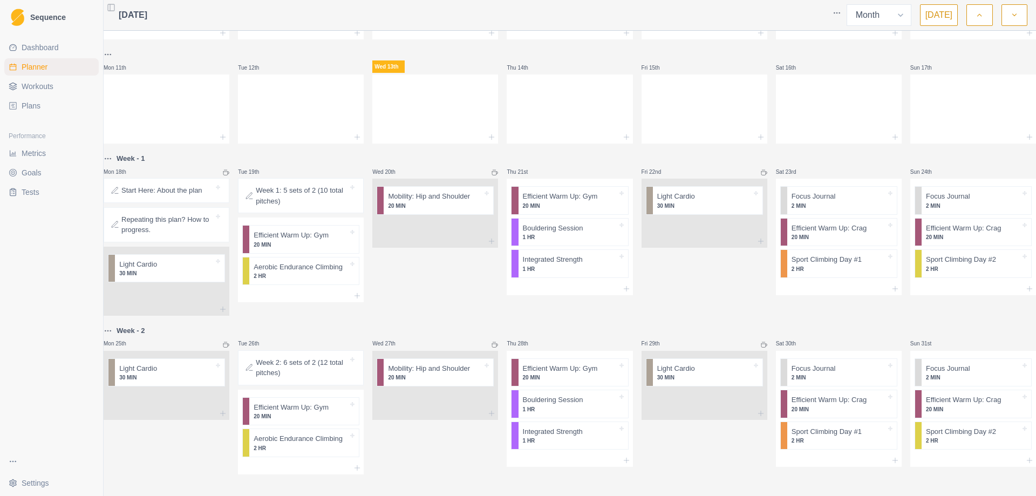
click at [1030, 20] on div "[DATE] Week Month [DATE]" at bounding box center [570, 15] width 933 height 31
click at [1023, 18] on button "button" at bounding box center [1015, 15] width 26 height 22
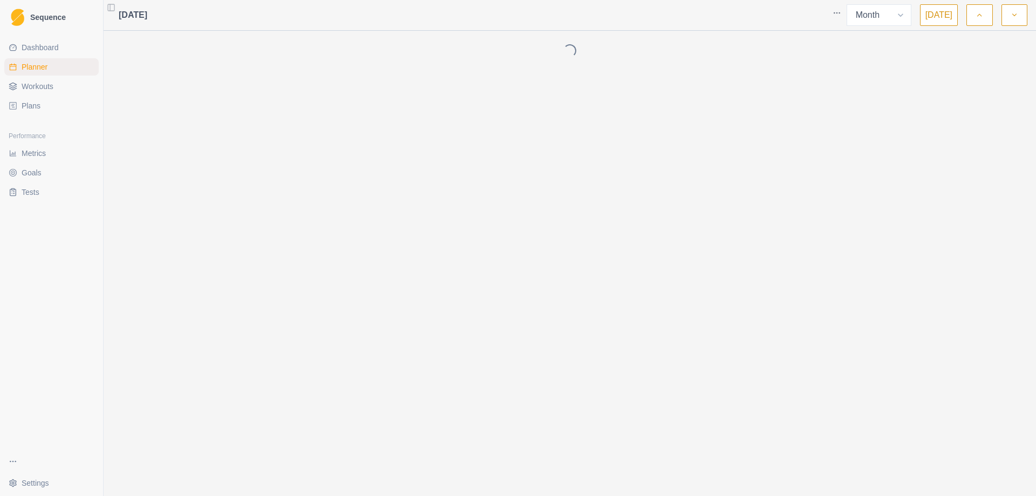
scroll to position [0, 0]
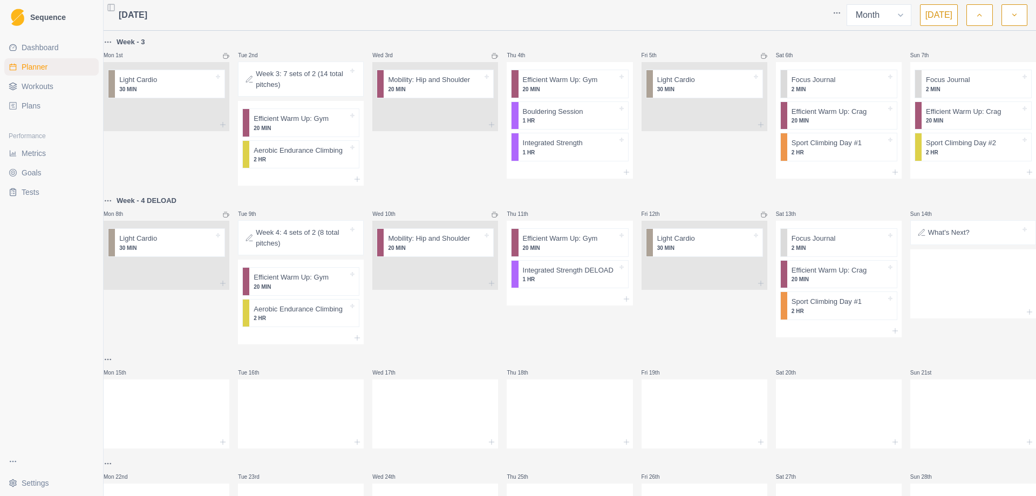
click at [308, 85] on p "Week 3: 7 sets of 2 (14 total pitches)" at bounding box center [302, 79] width 92 height 21
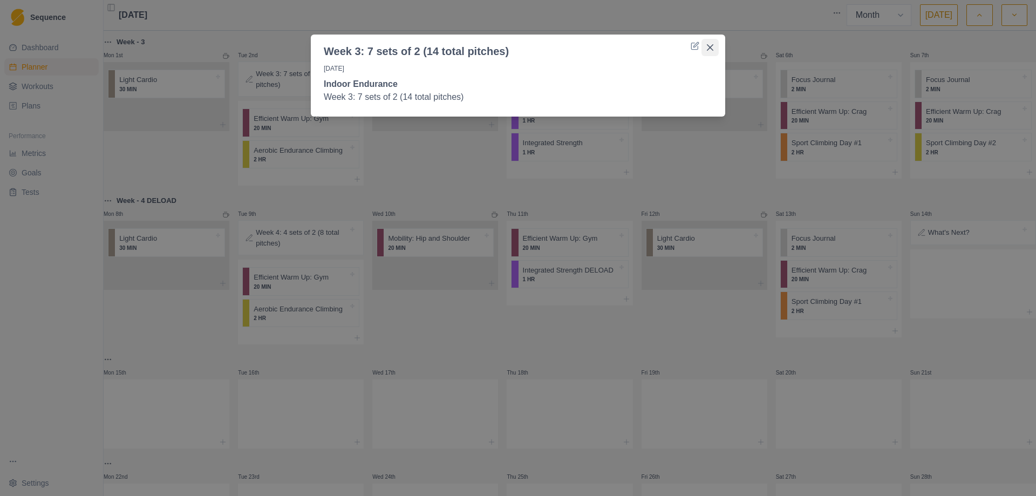
click at [714, 43] on button "Close" at bounding box center [710, 47] width 17 height 17
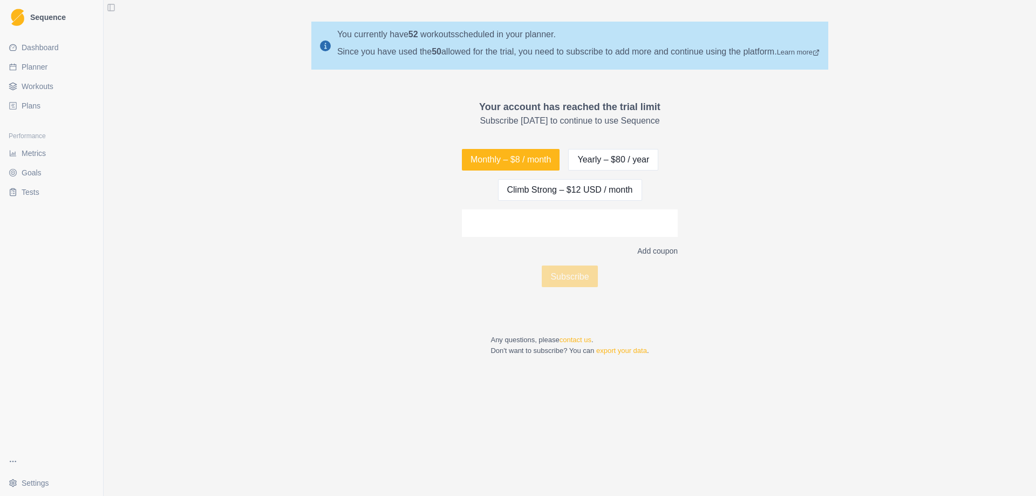
select select "month"
